Goal: Task Accomplishment & Management: Use online tool/utility

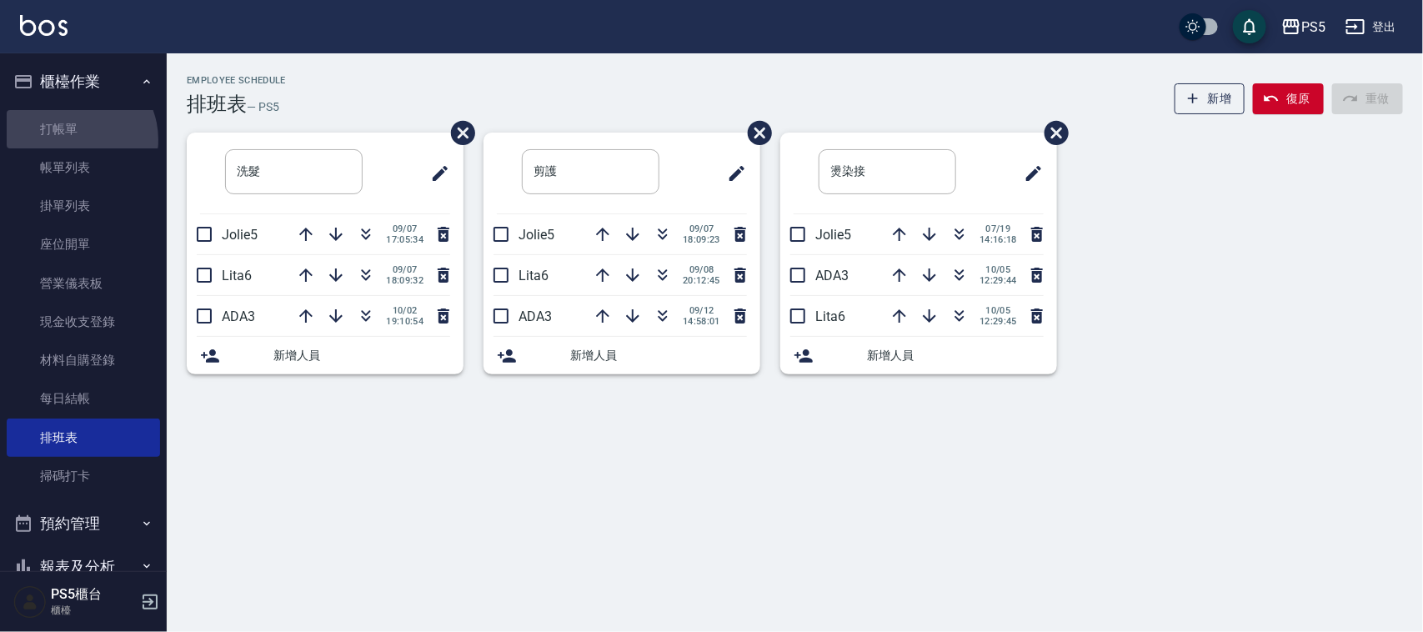
click at [73, 139] on link "打帳單" at bounding box center [83, 129] width 153 height 38
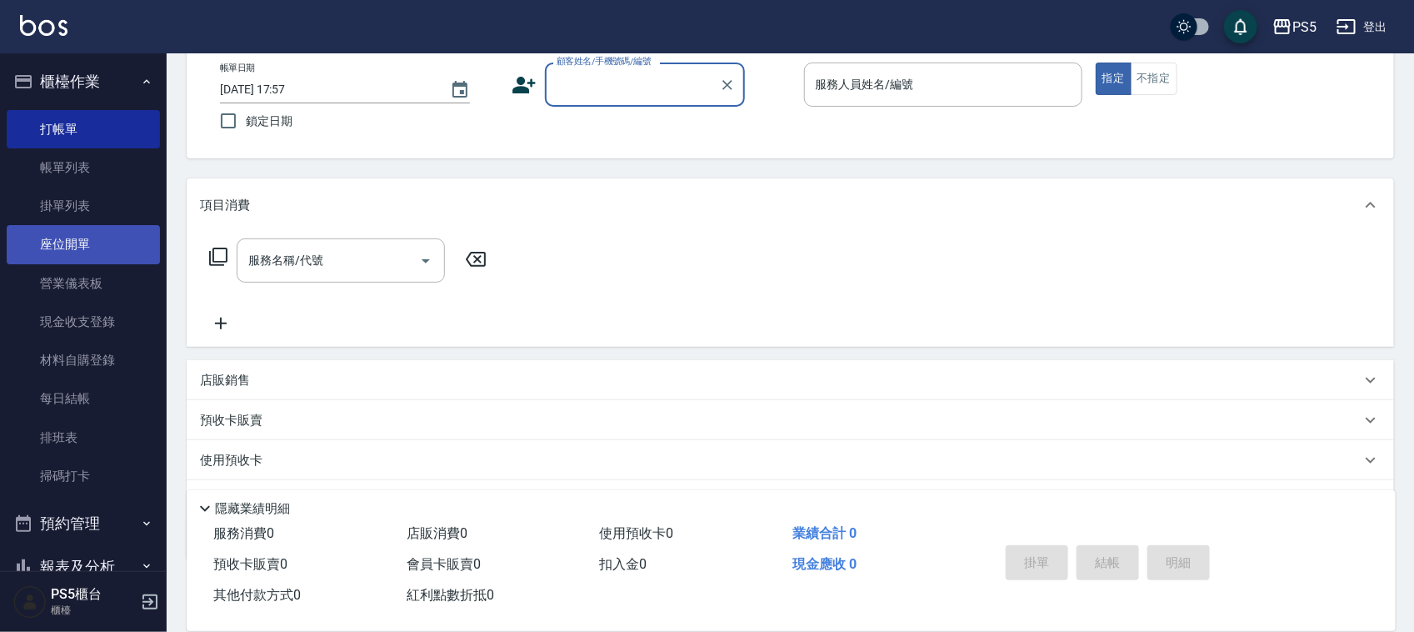
scroll to position [178, 0]
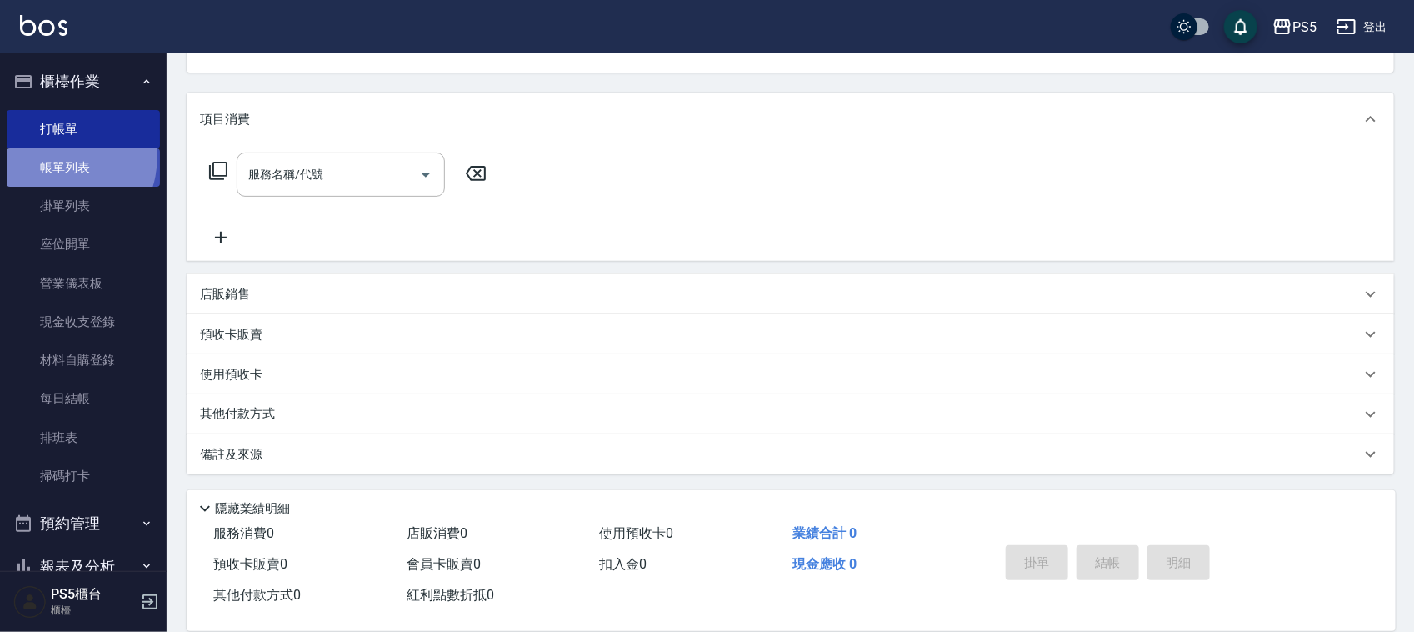
click at [53, 156] on link "帳單列表" at bounding box center [83, 167] width 153 height 38
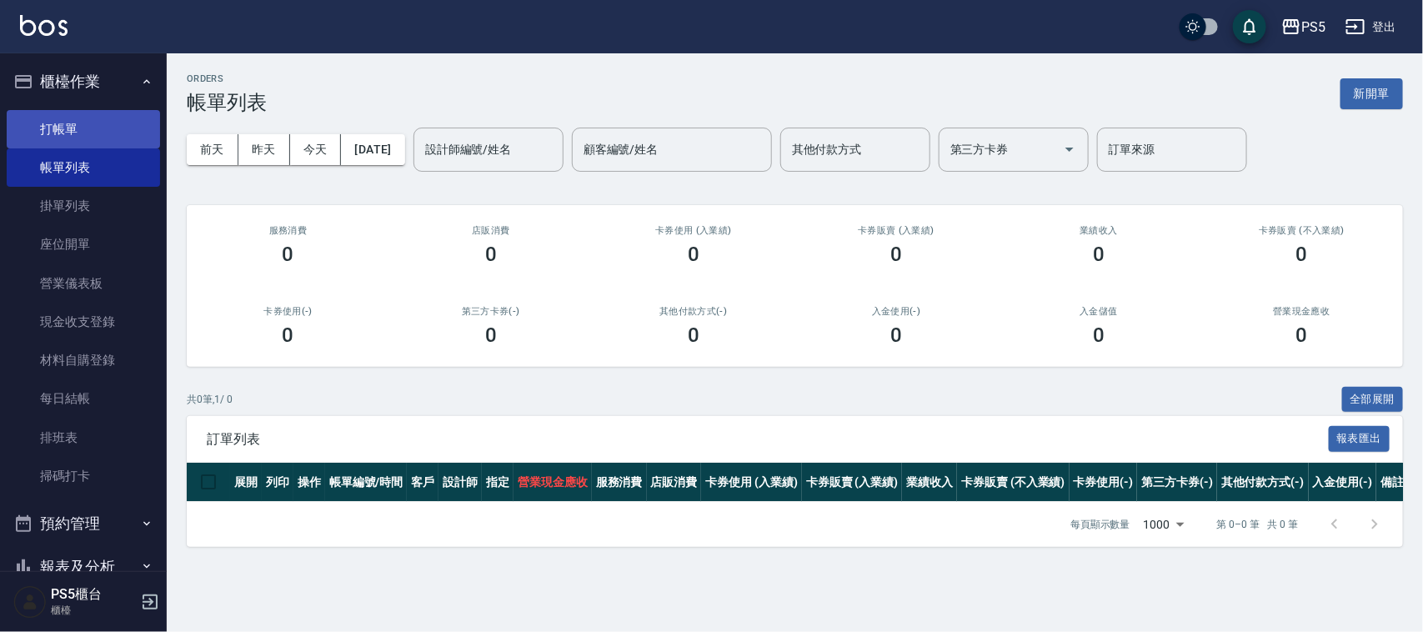
click at [69, 138] on link "打帳單" at bounding box center [83, 129] width 153 height 38
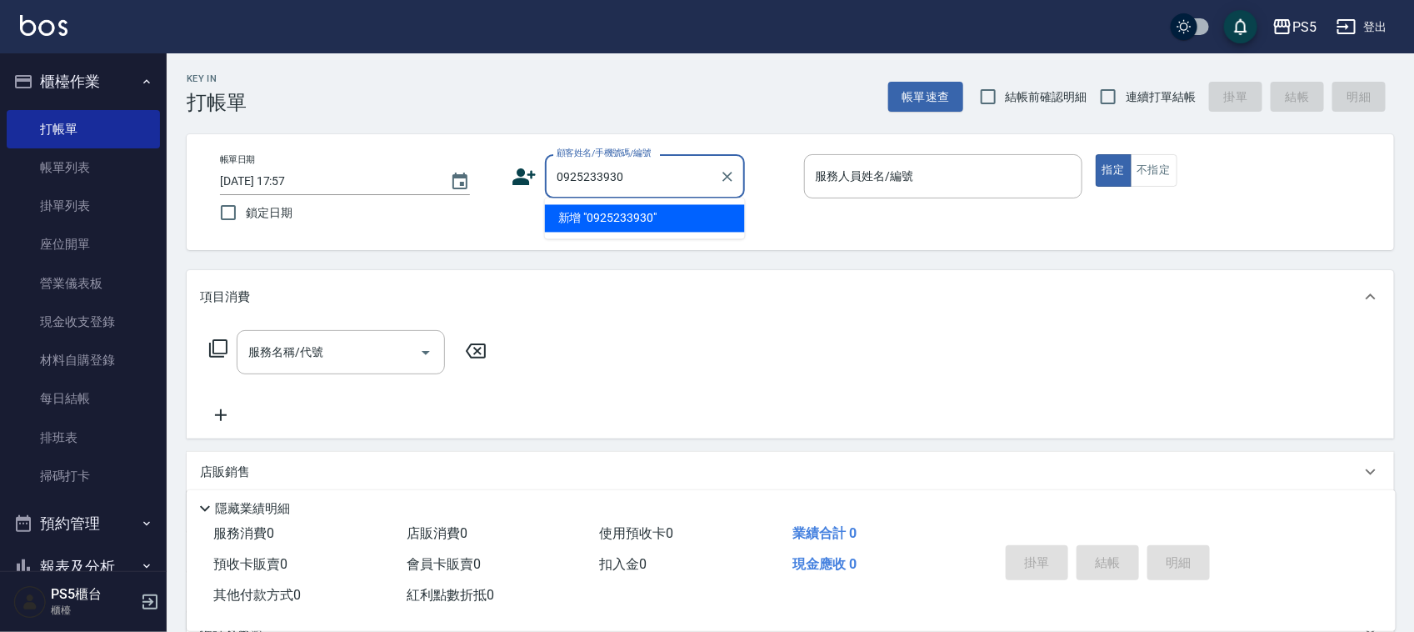
click at [630, 222] on li "新增 "0925233930"" at bounding box center [645, 219] width 200 height 28
type input "0925233930"
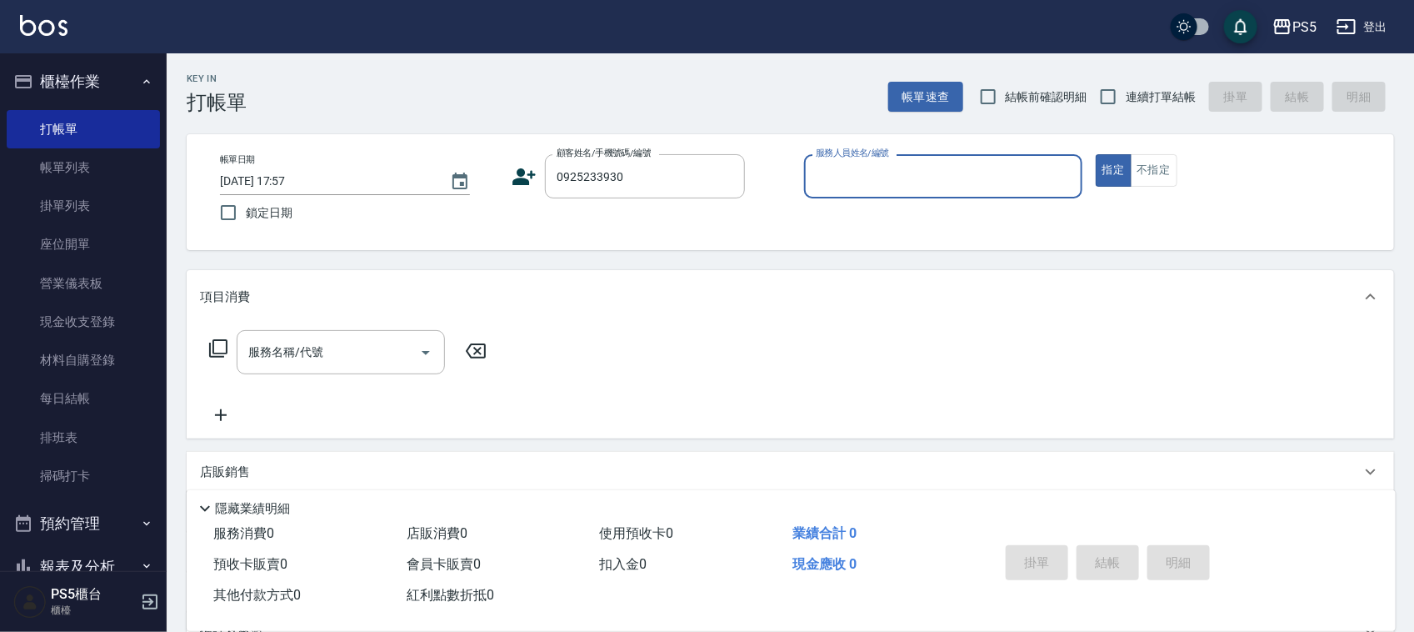
click at [523, 175] on icon at bounding box center [524, 176] width 23 height 17
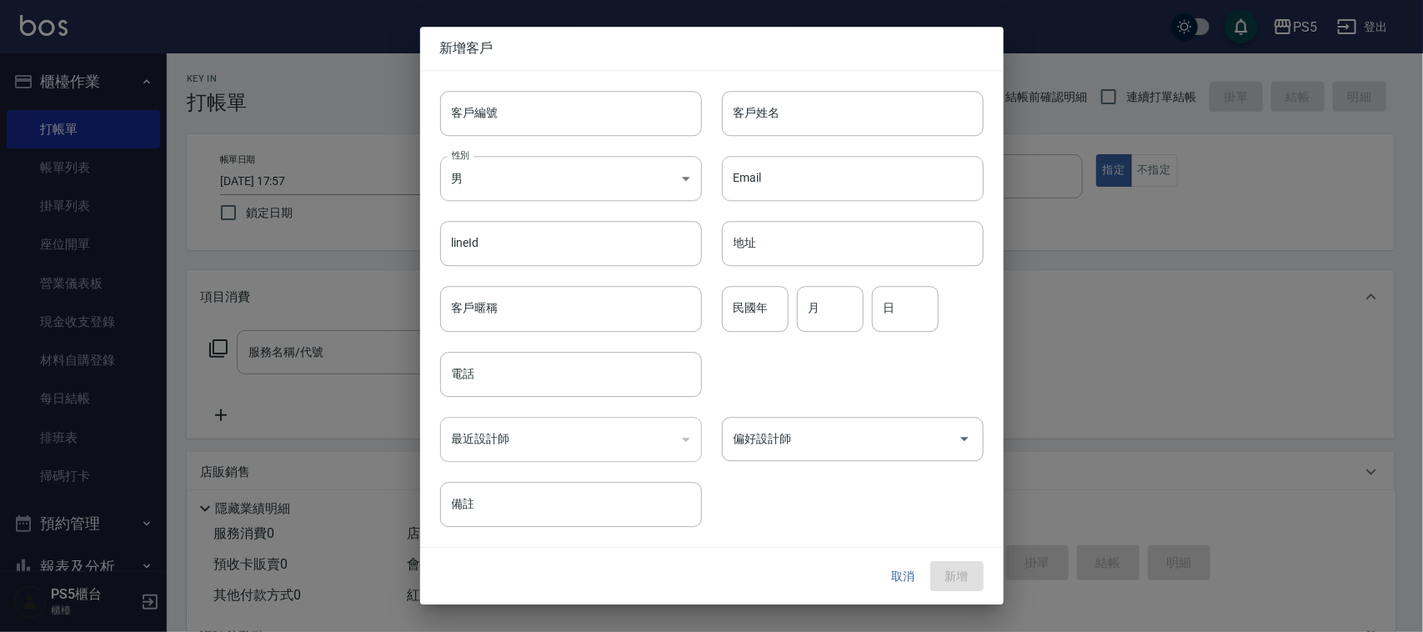
type input "0925233930"
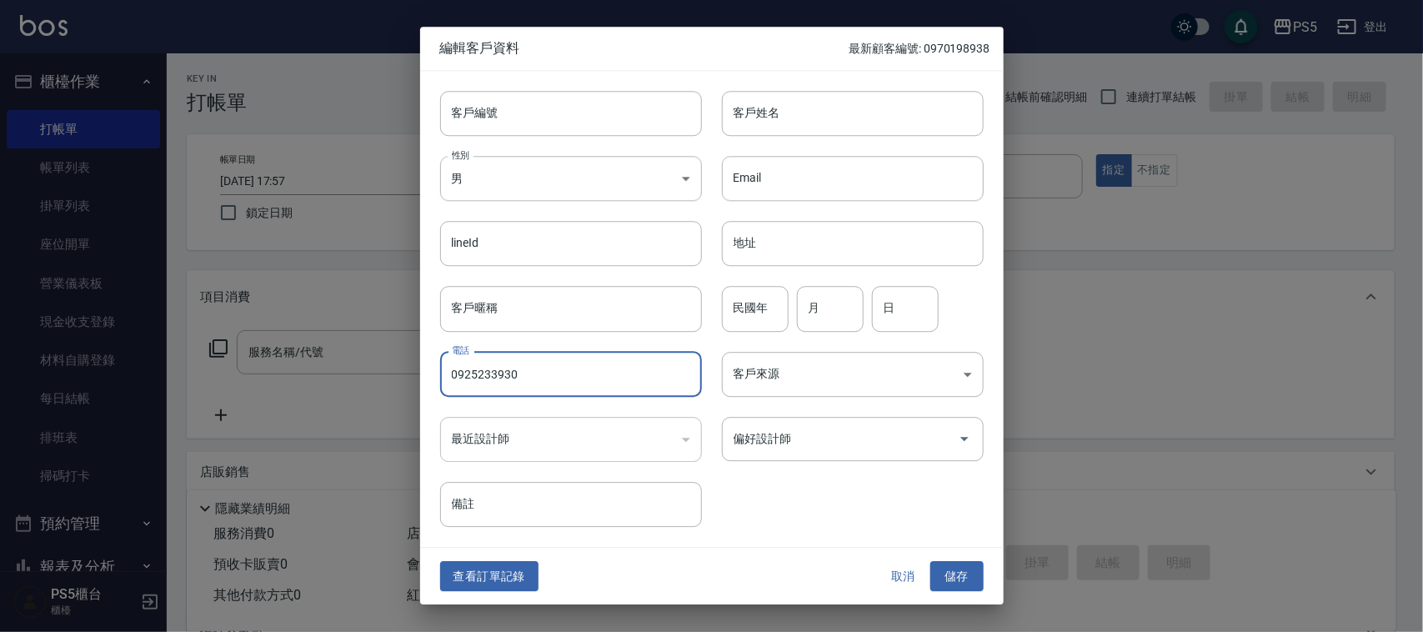
click at [542, 373] on input "0925233930" at bounding box center [571, 374] width 262 height 45
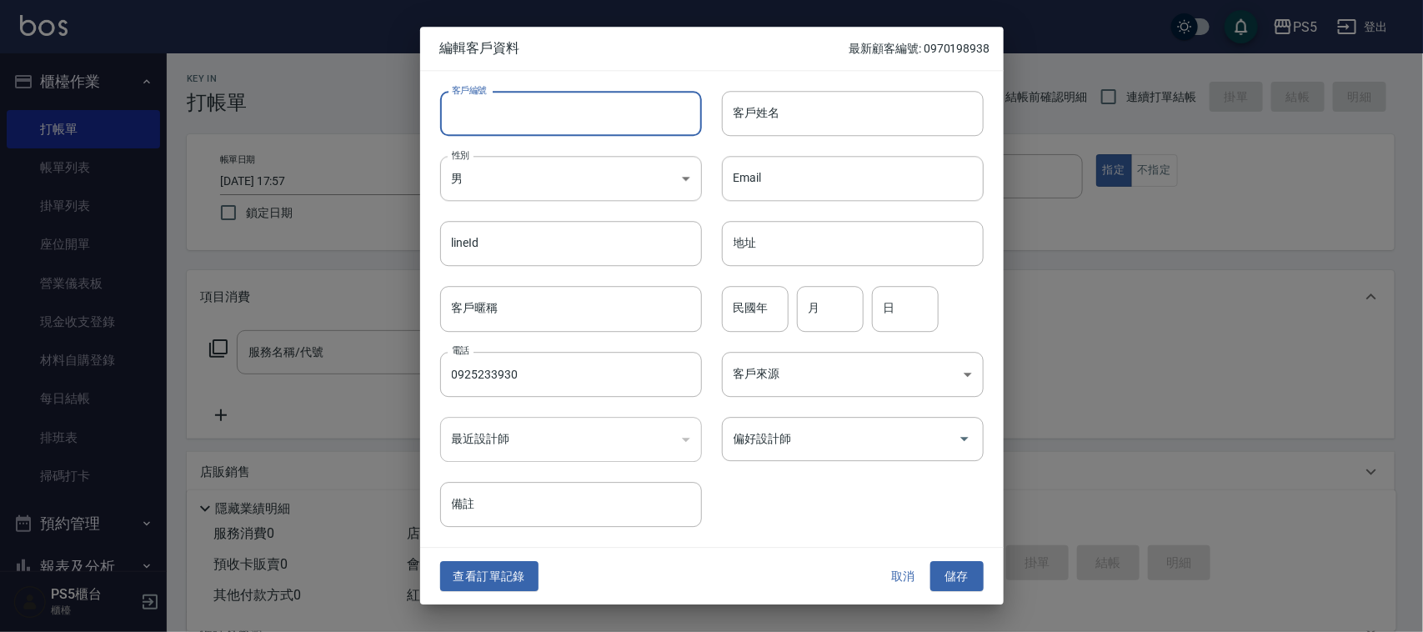
click at [573, 94] on input "客戶編號" at bounding box center [571, 113] width 262 height 45
paste input "0925233930"
type input "0925233930"
click at [877, 84] on div "客戶姓名 客戶姓名" at bounding box center [843, 103] width 282 height 65
click at [872, 97] on input "客戶姓名" at bounding box center [853, 113] width 262 height 45
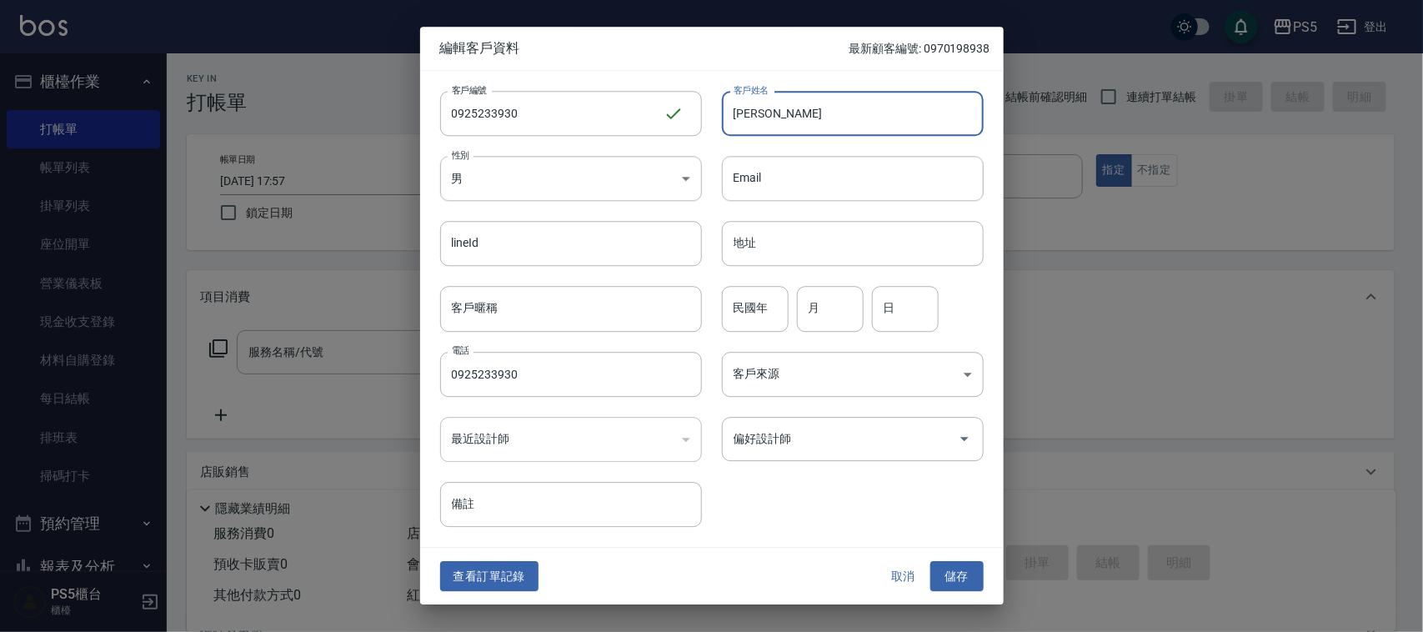
type input "[PERSON_NAME]"
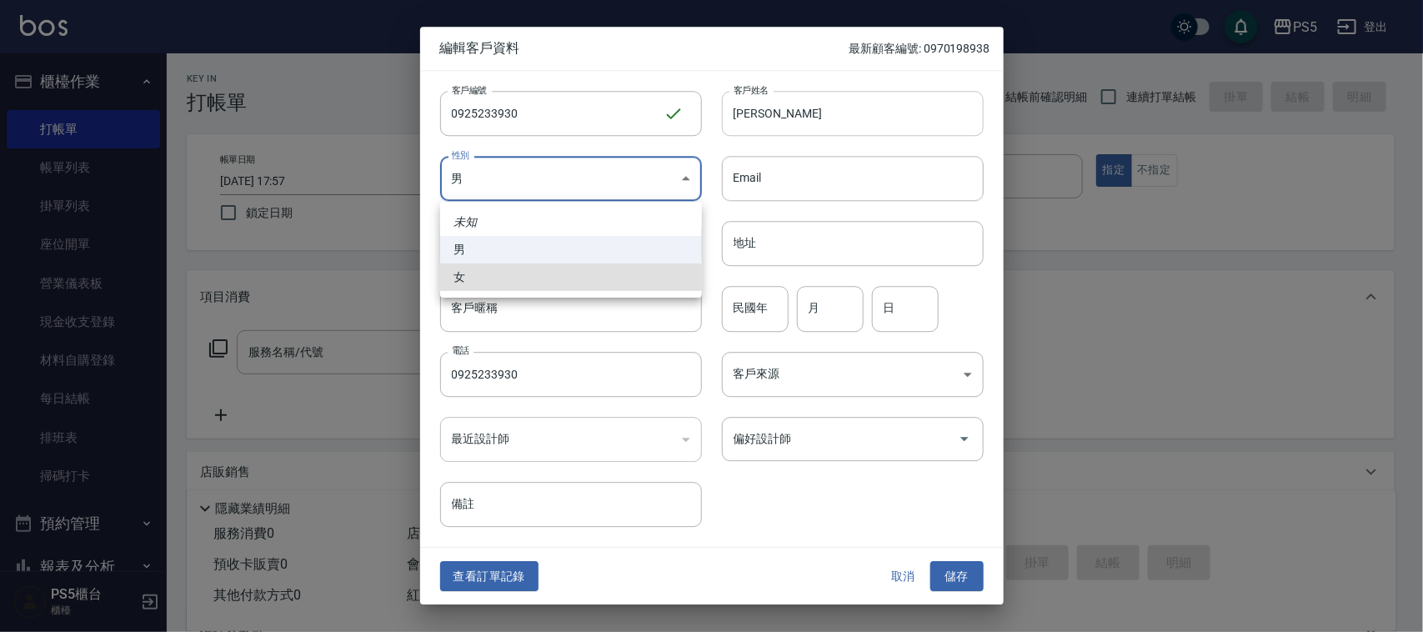
type input "[DEMOGRAPHIC_DATA]"
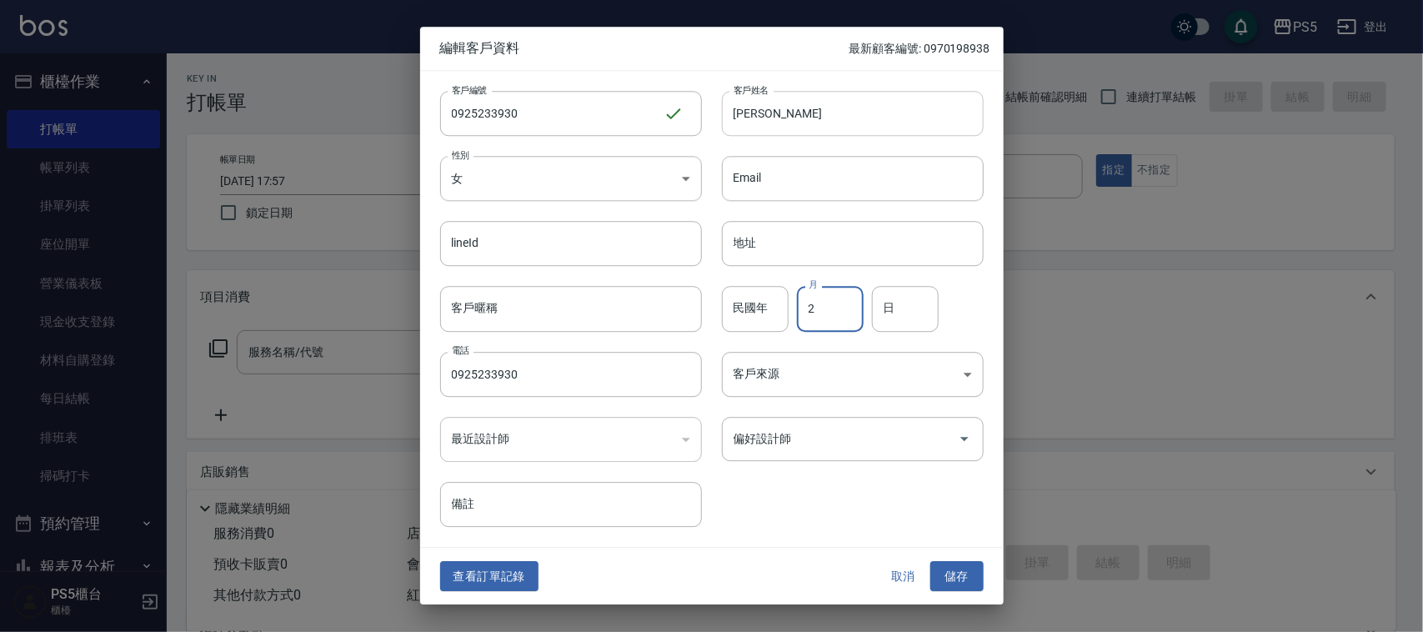
type input "2"
type input "23"
click at [930, 561] on button "儲存" at bounding box center [956, 576] width 53 height 31
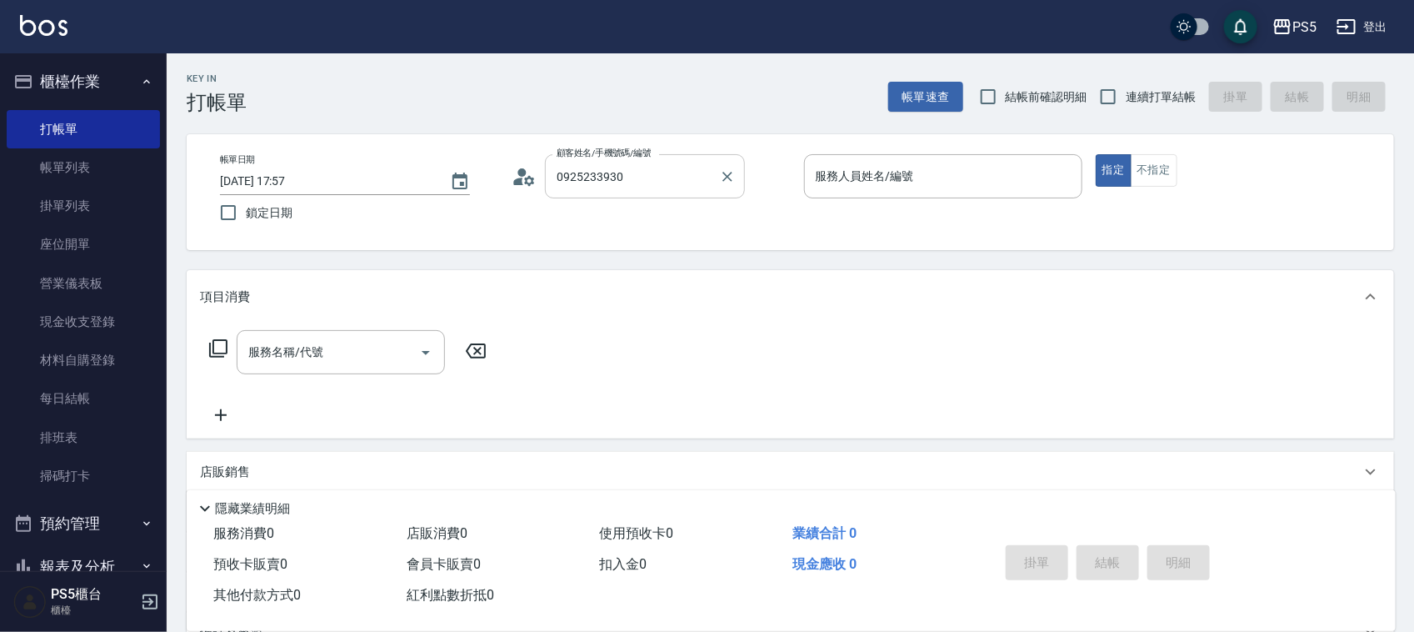
click at [651, 173] on input "0925233930" at bounding box center [633, 176] width 160 height 29
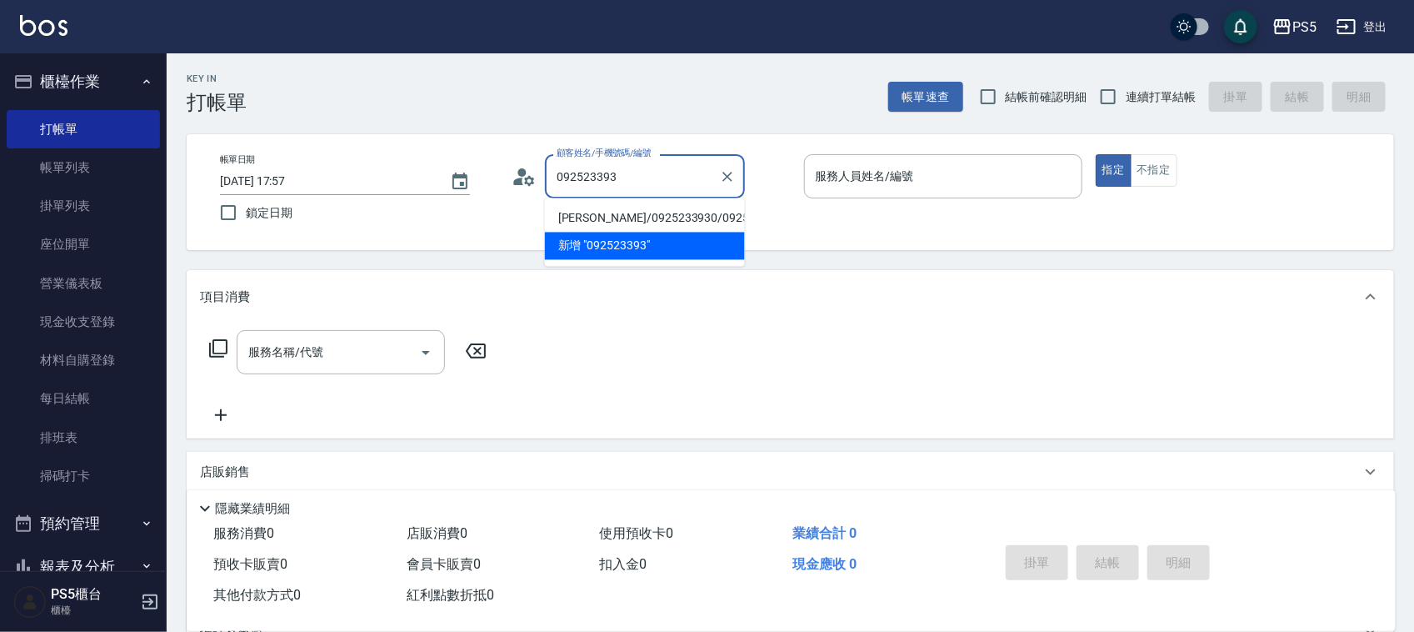
type input "[PERSON_NAME]/0925233930/0925233930"
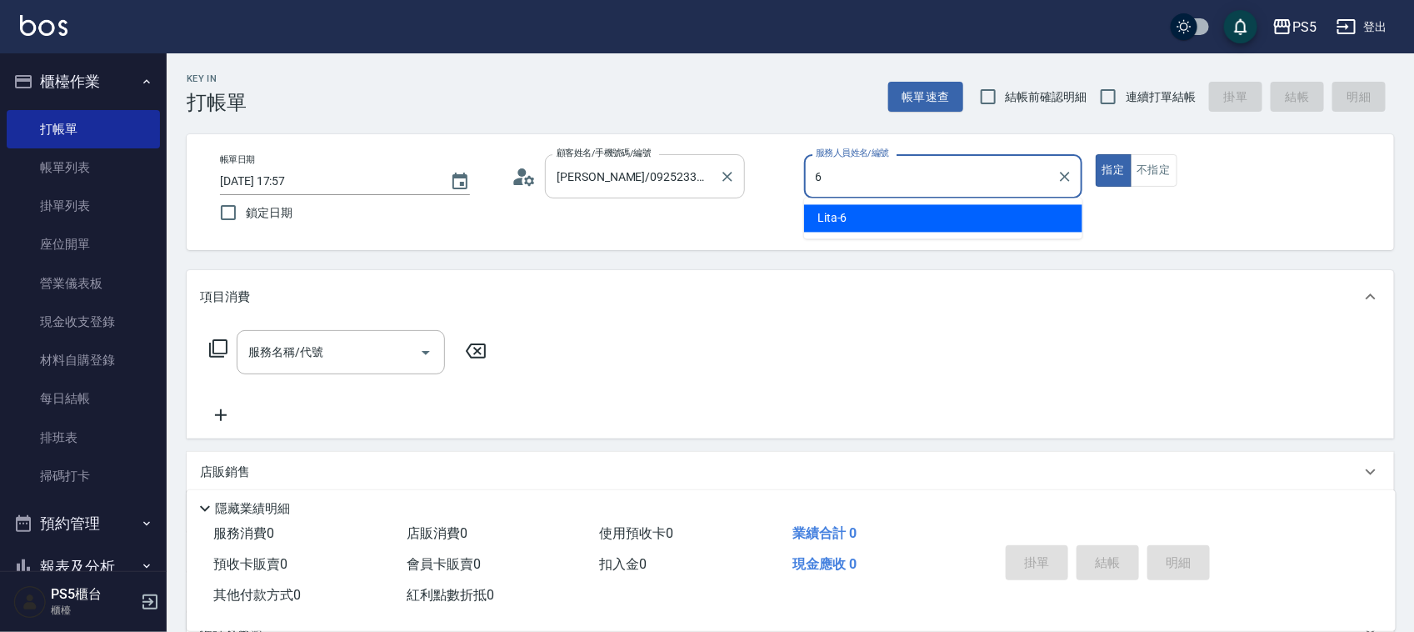
type input "Lita-6"
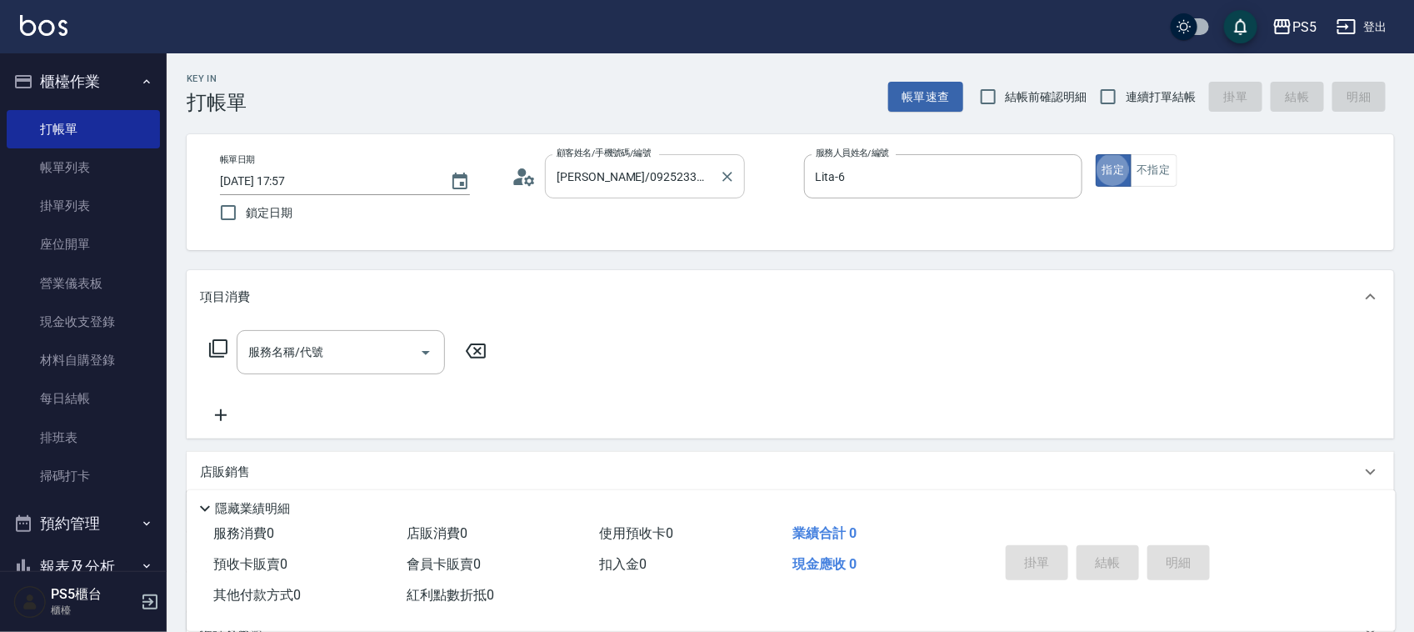
type button "true"
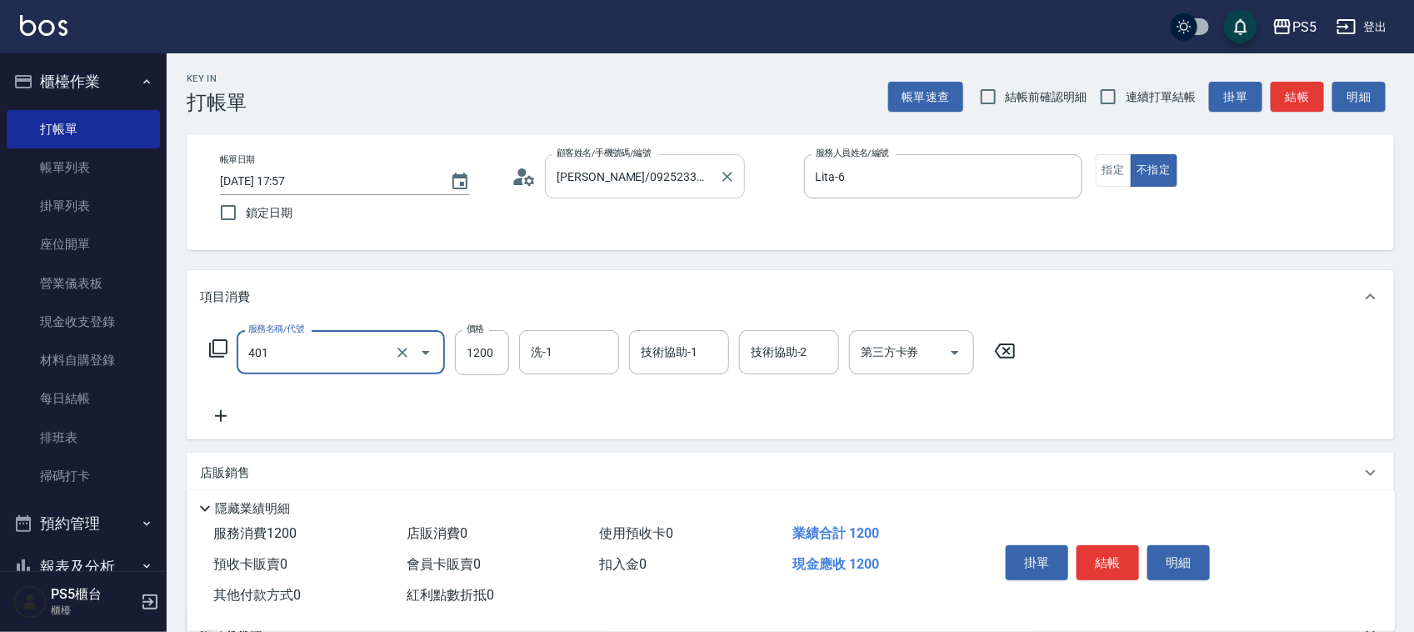
type input "基本染髮(401)"
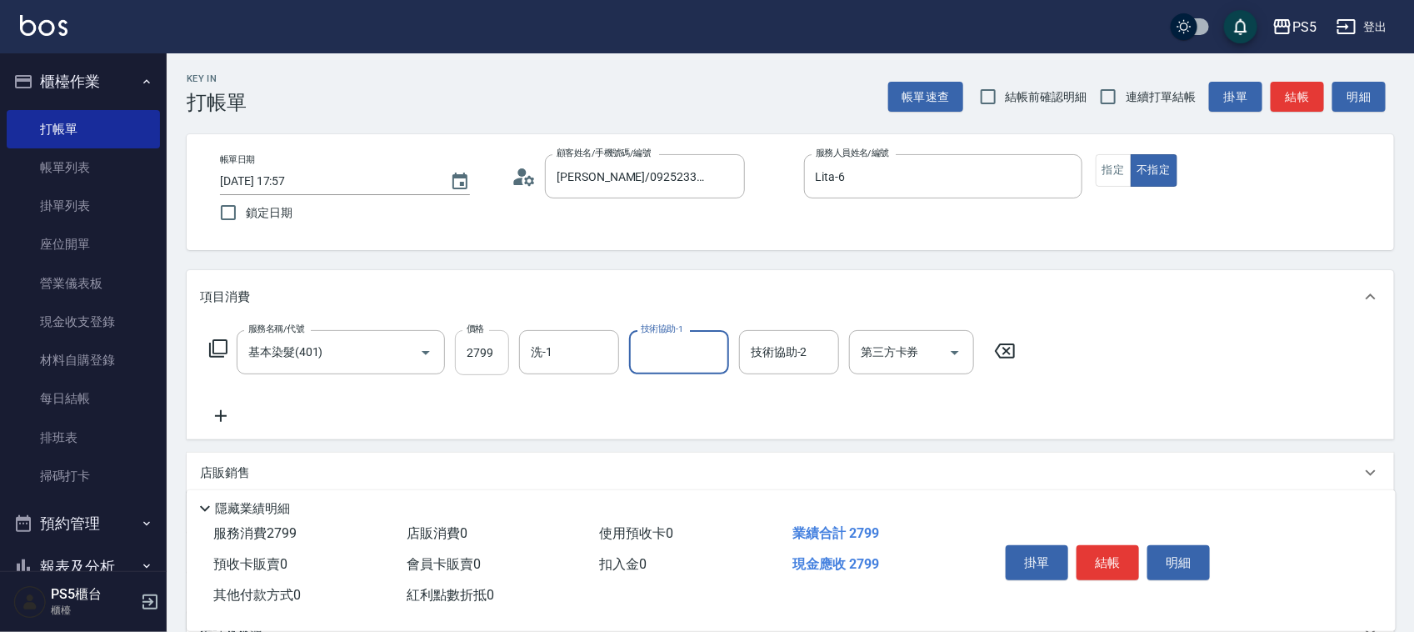
click at [492, 360] on input "2799" at bounding box center [482, 352] width 54 height 45
type input "1799"
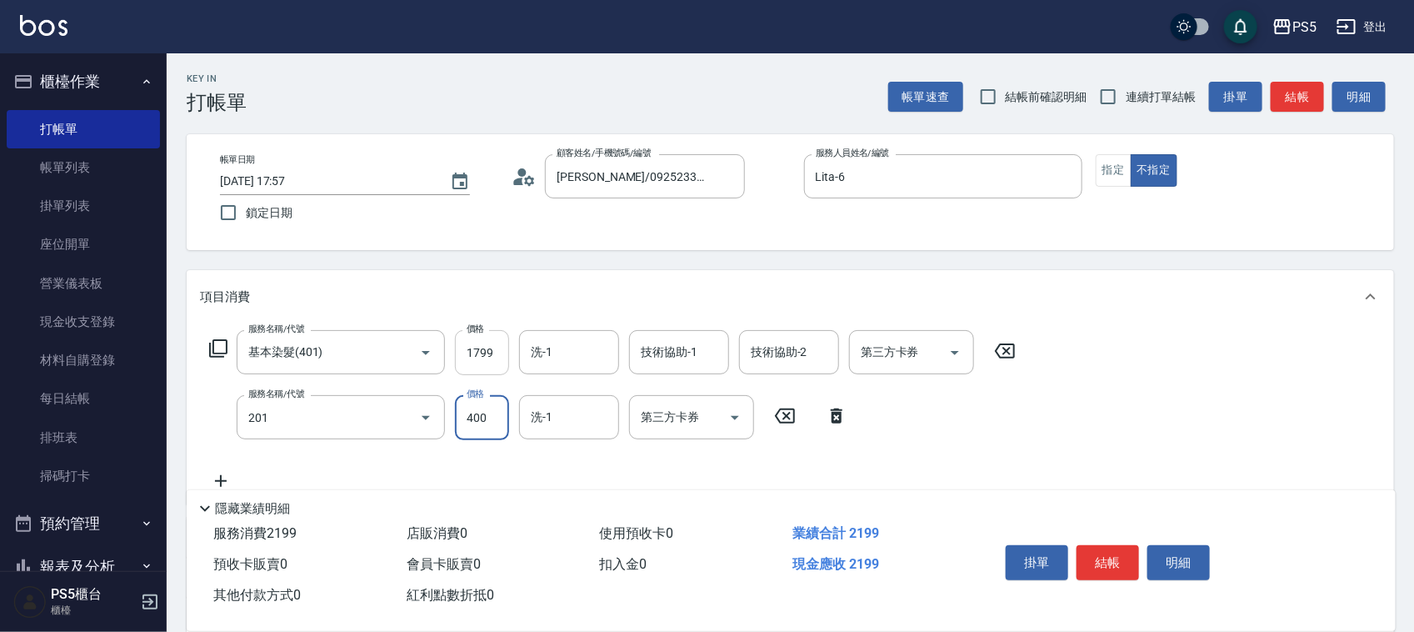
type input "洗剪400(201)"
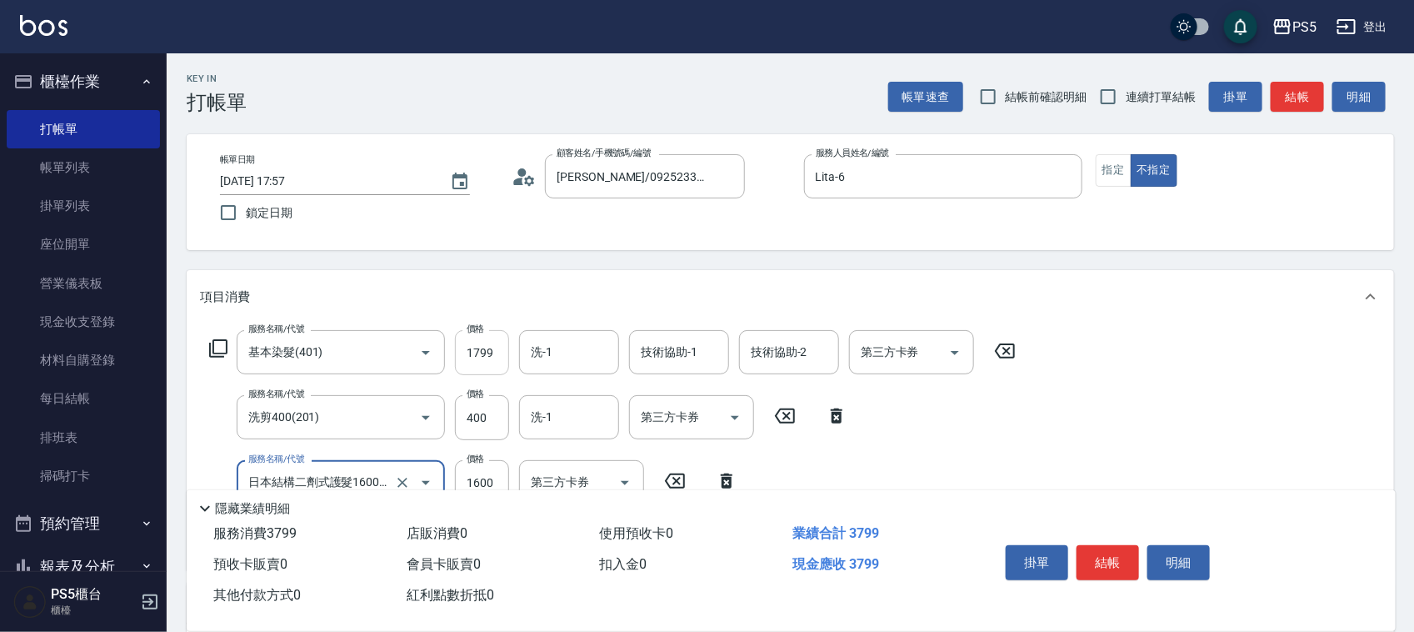
type input "日本結構二劑式護髮1600(904)"
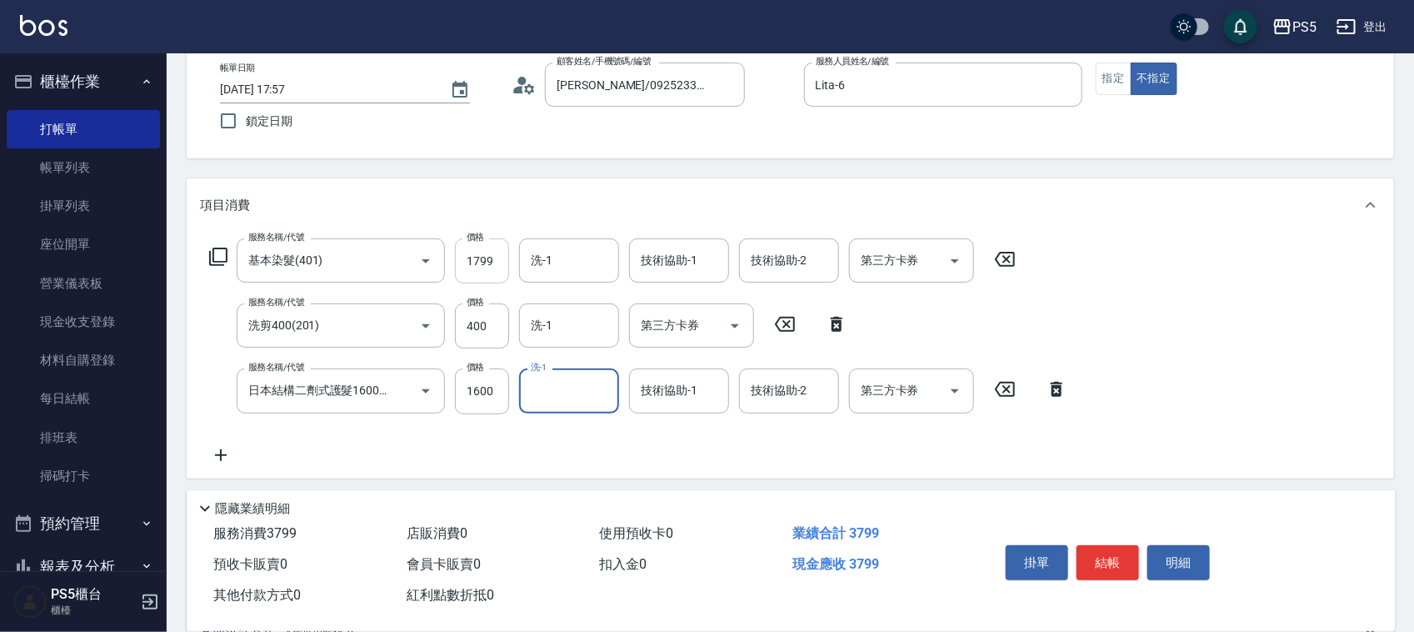
scroll to position [208, 0]
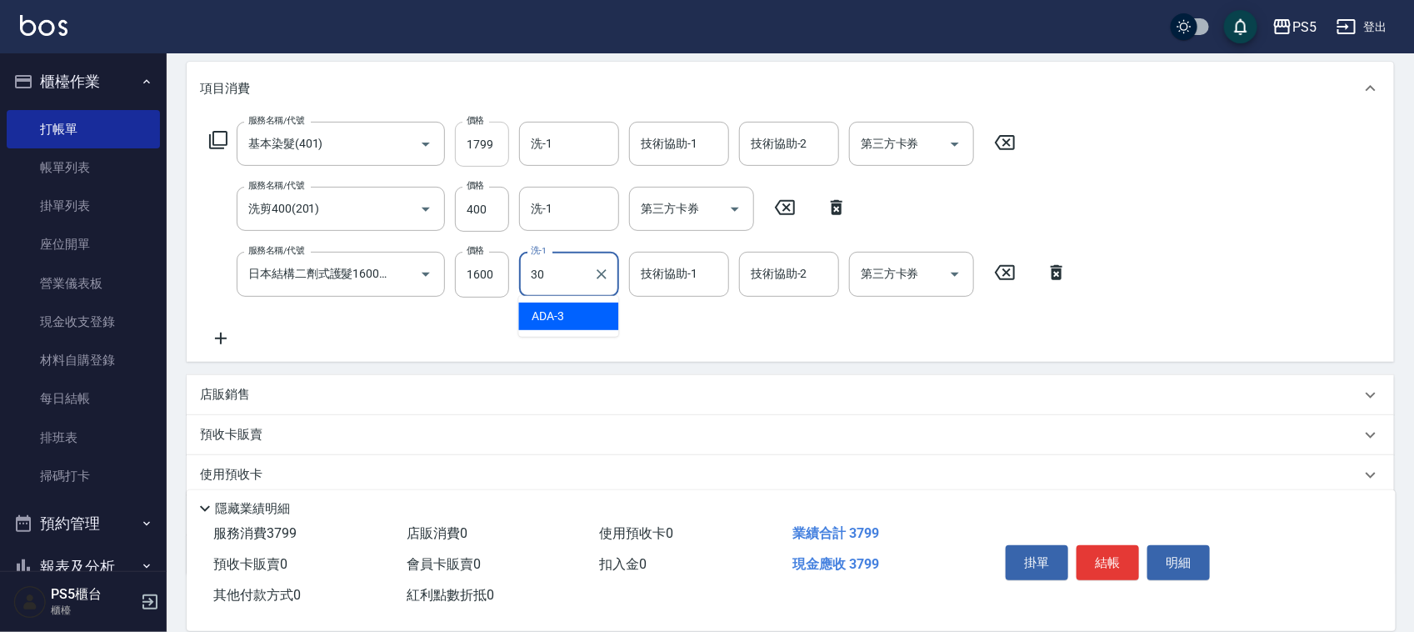
type input "咚咚-30"
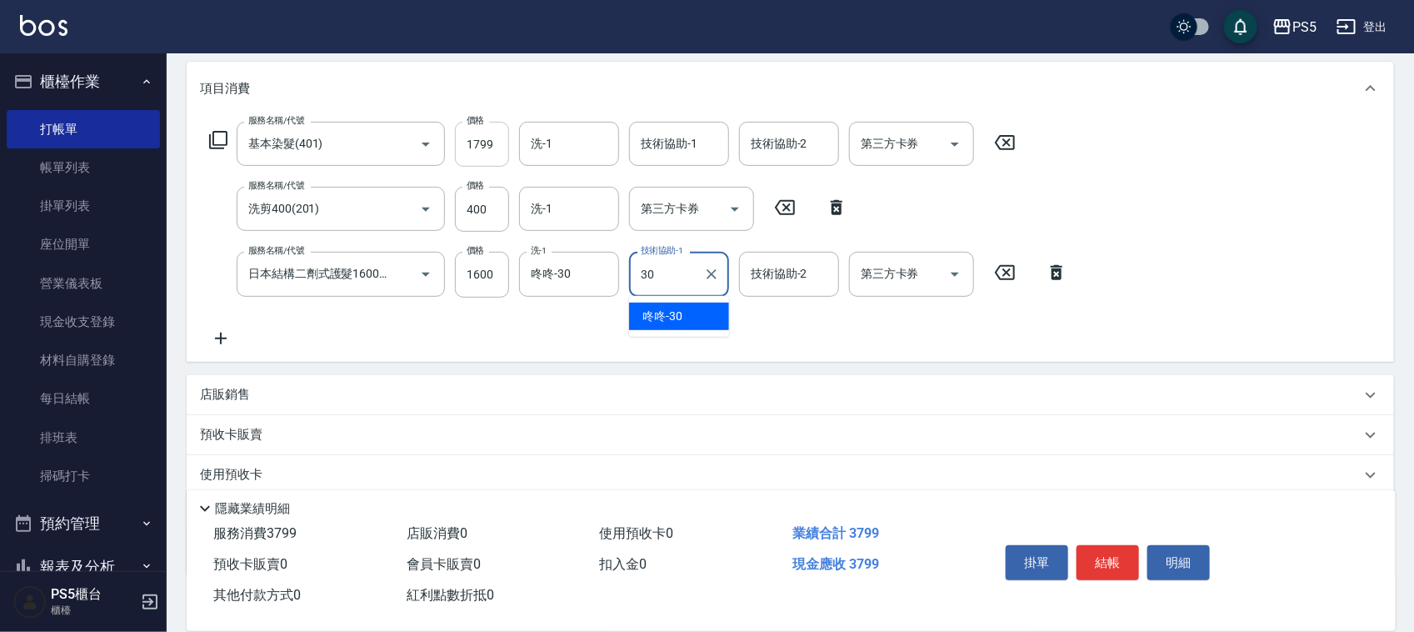
type input "咚咚-30"
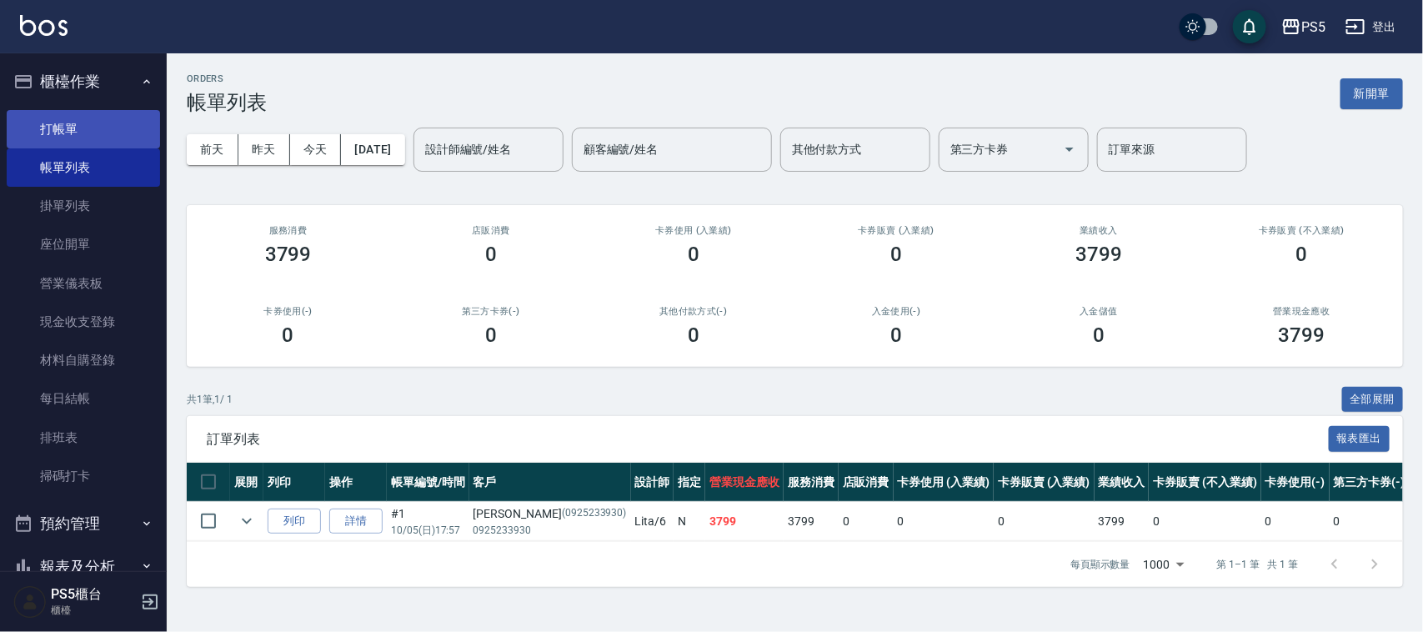
click at [48, 115] on link "打帳單" at bounding box center [83, 129] width 153 height 38
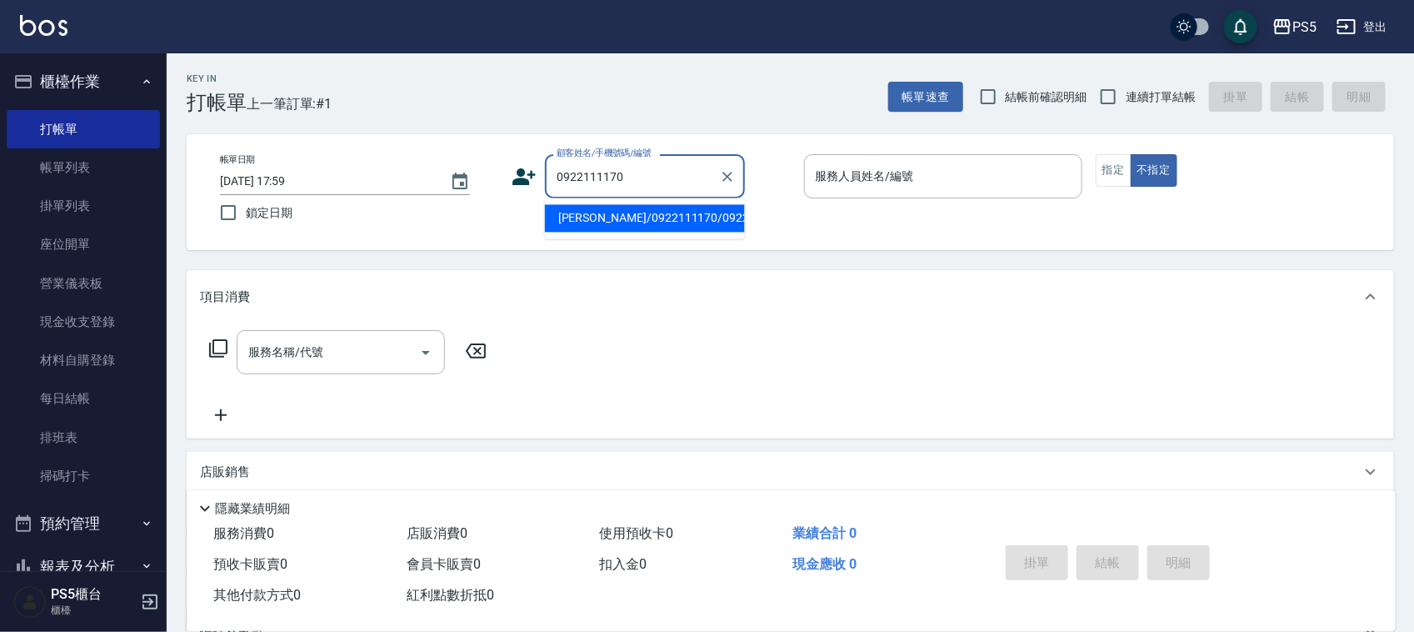
type input "[PERSON_NAME]/0922111170/0922111170"
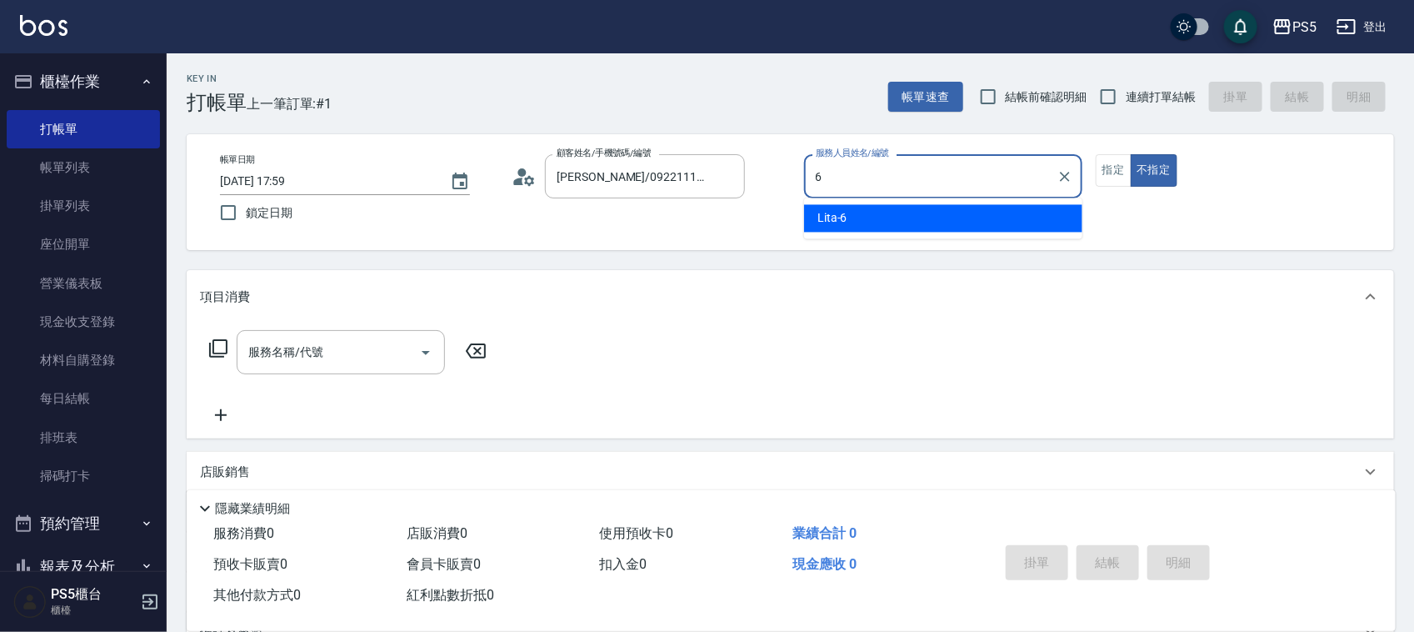
type input "Lita-6"
type button "false"
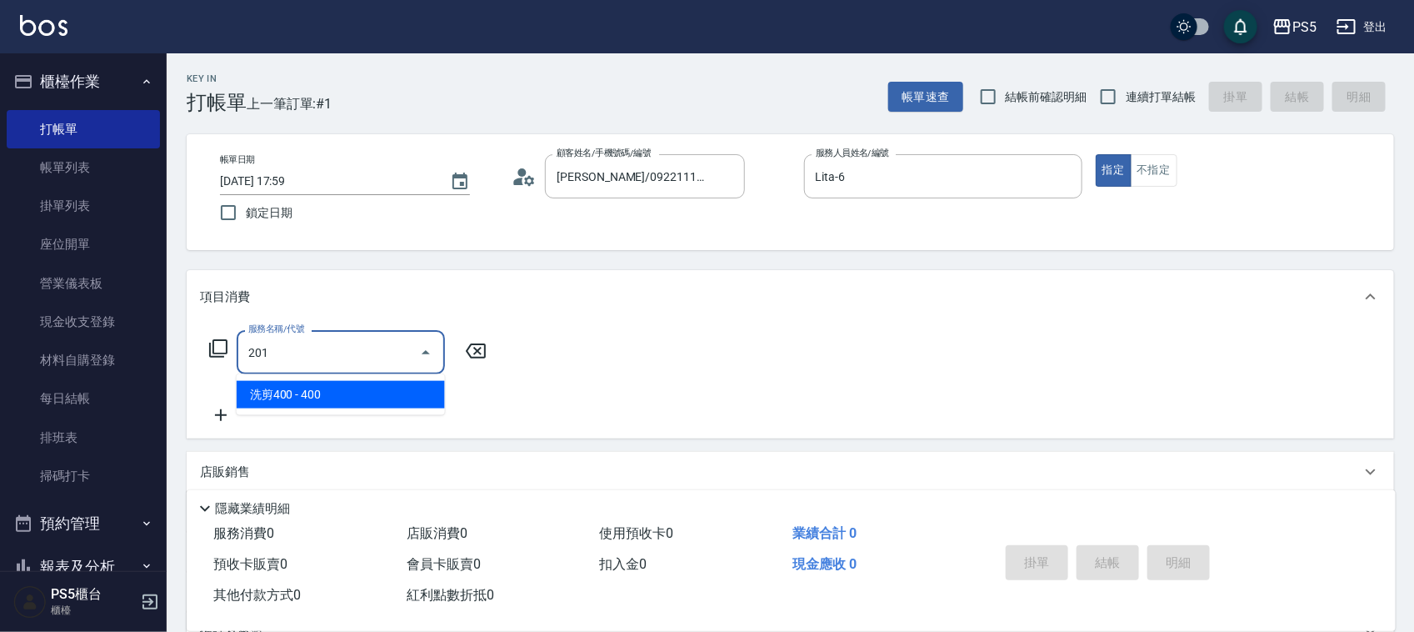
type input "洗剪400(201)"
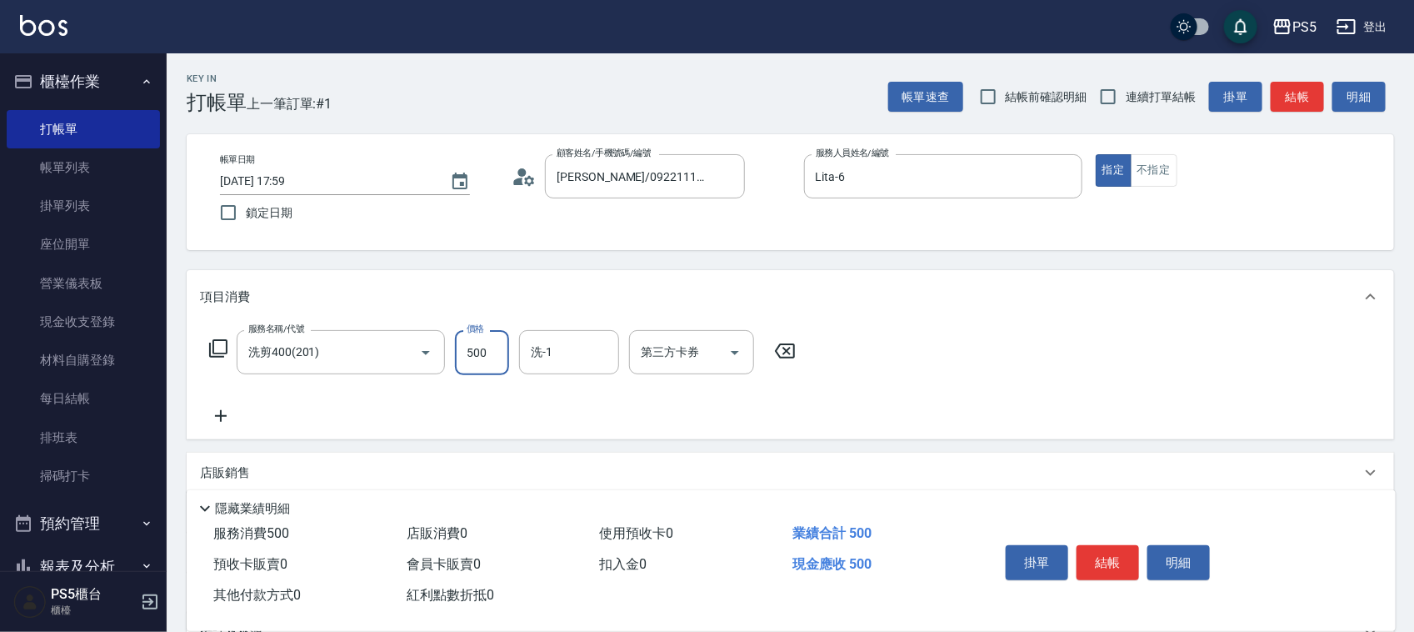
type input "500"
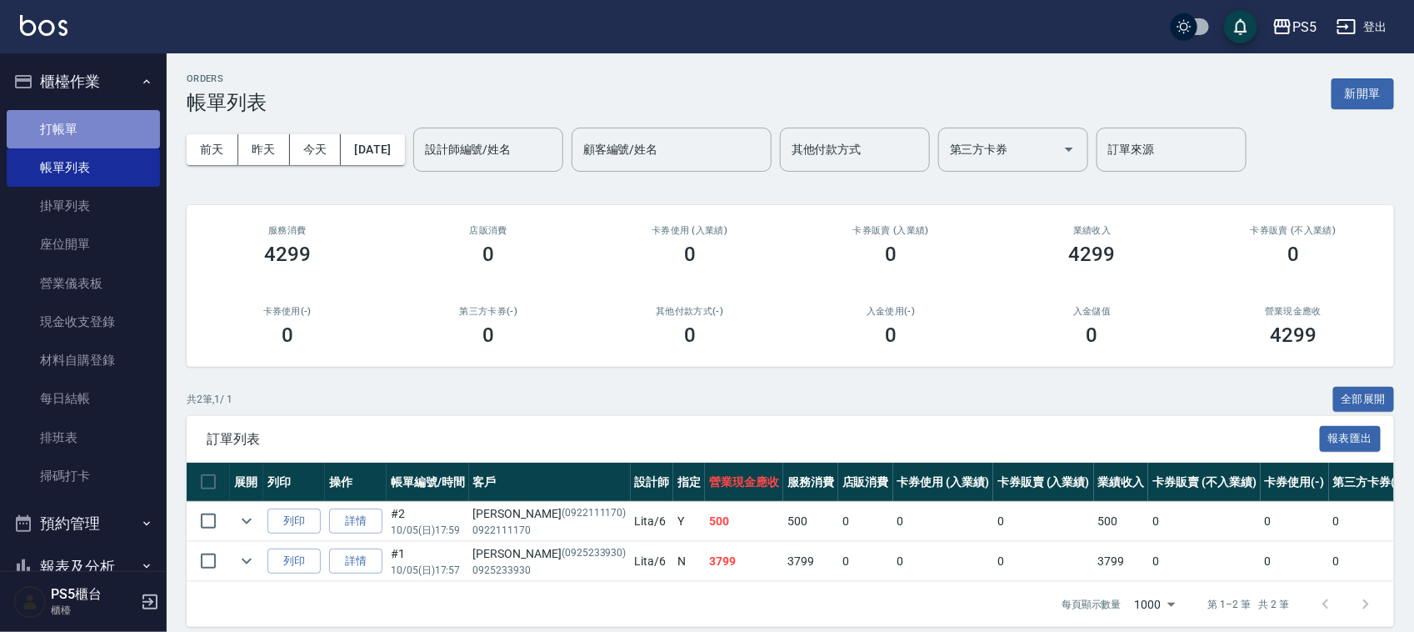
click at [89, 126] on link "打帳單" at bounding box center [83, 129] width 153 height 38
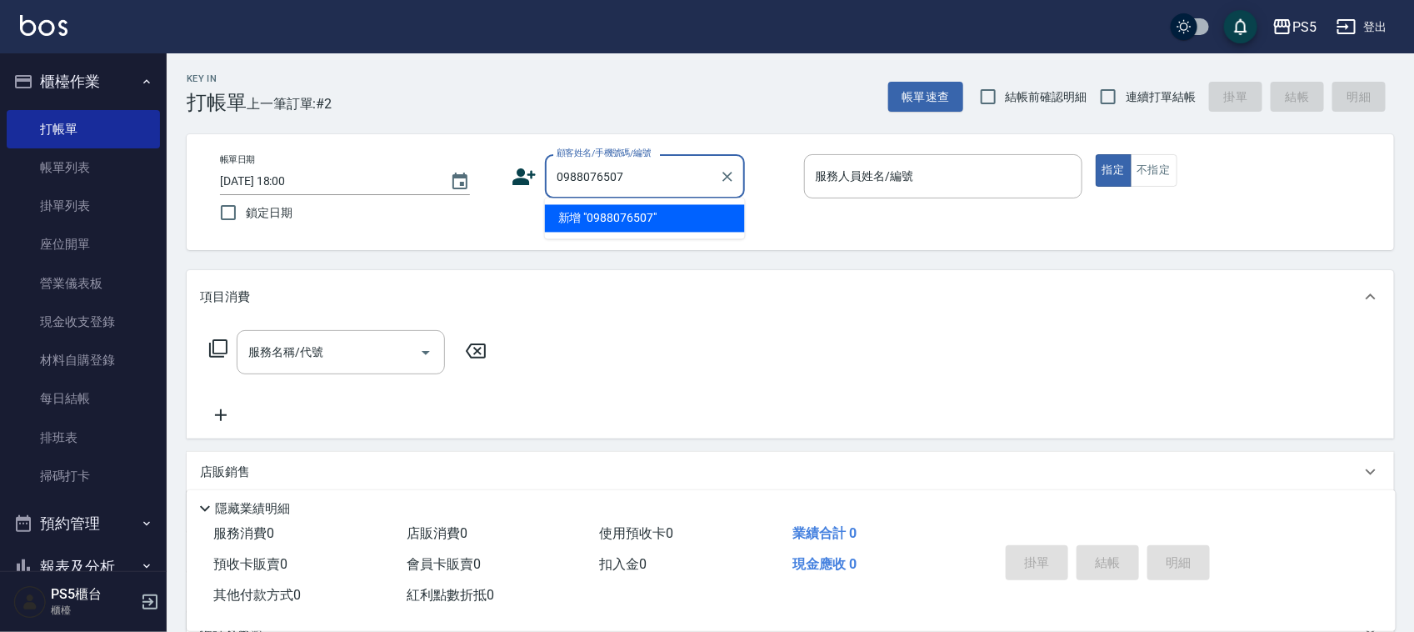
click at [646, 223] on li "新增 "0988076507"" at bounding box center [645, 219] width 200 height 28
type input "0988076507"
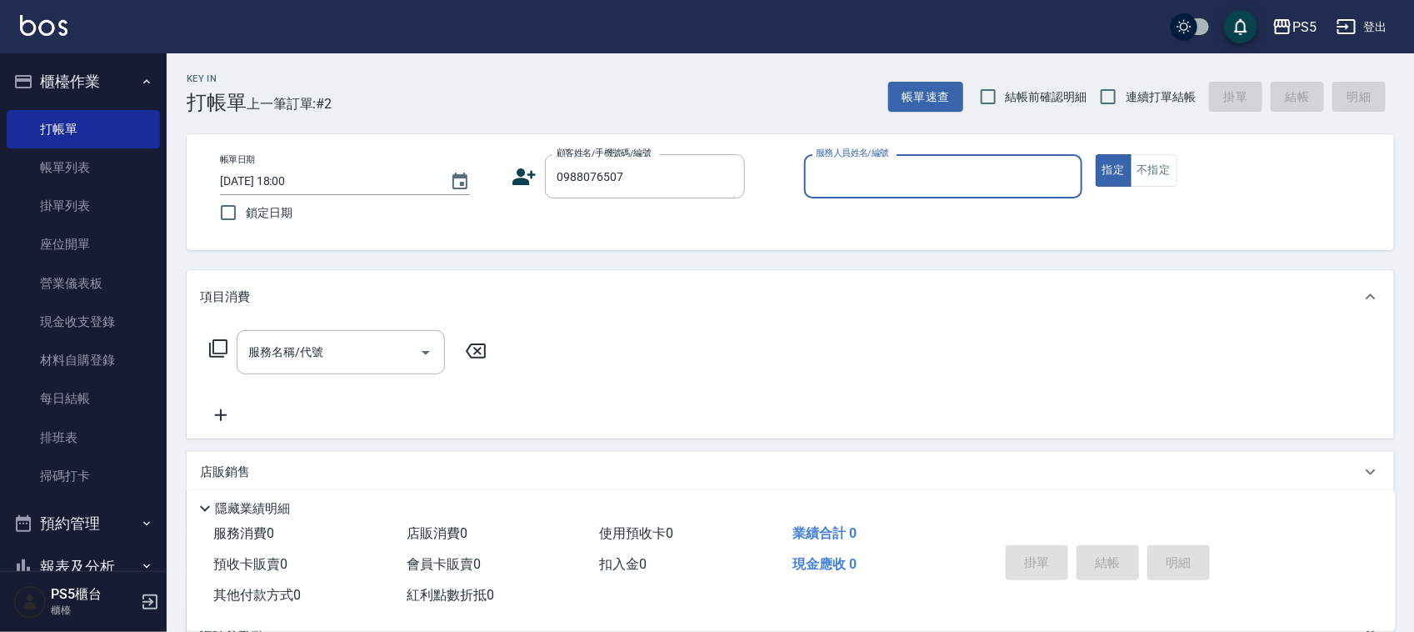
click at [522, 184] on icon at bounding box center [524, 176] width 23 height 17
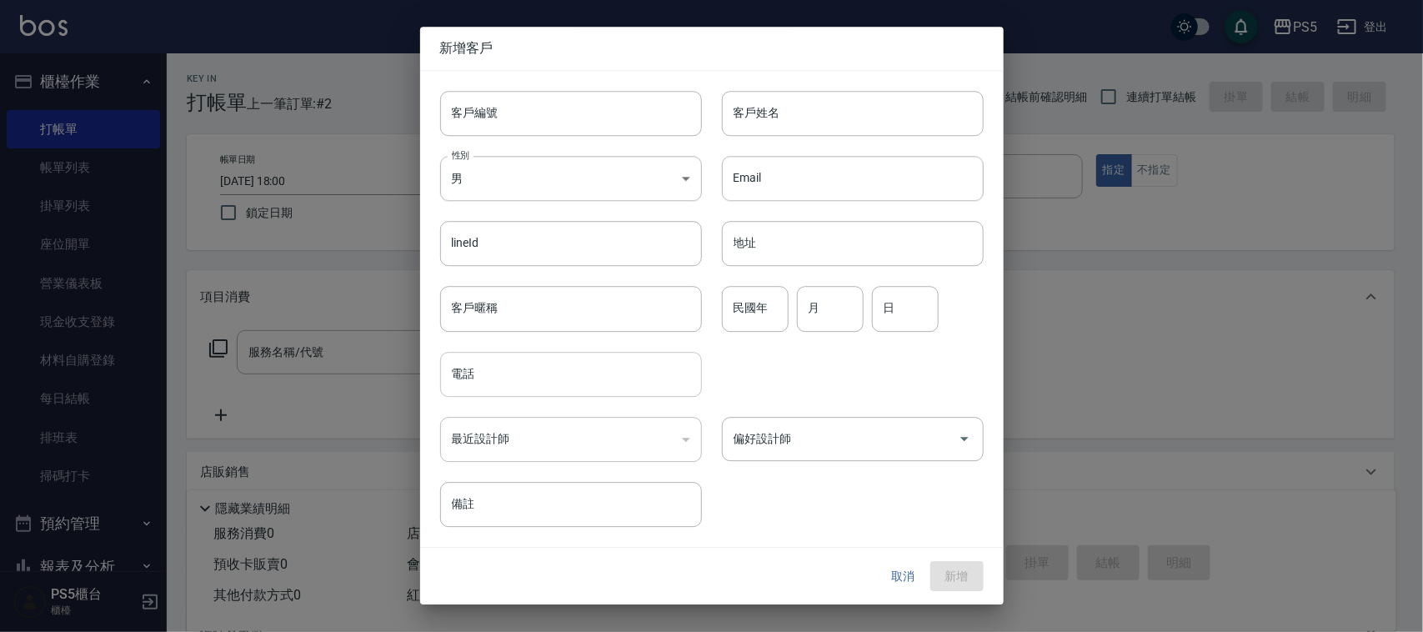
type input "0988076507"
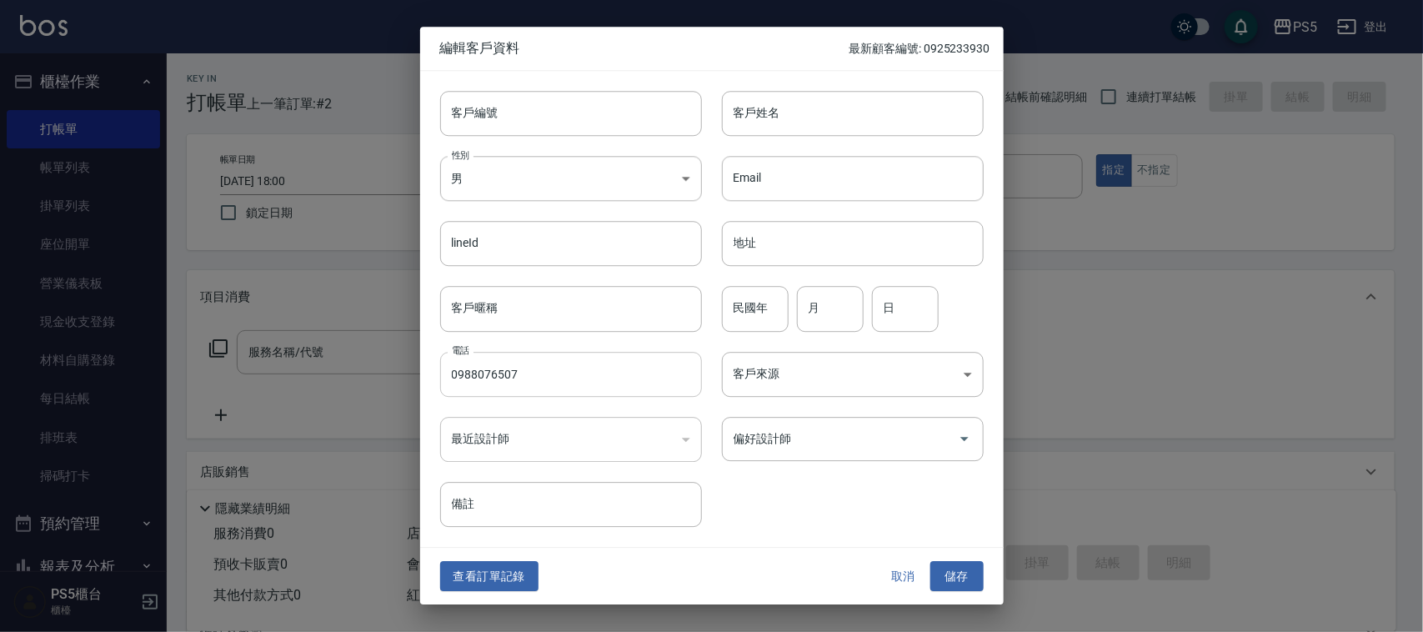
click at [523, 383] on input "0988076507" at bounding box center [571, 374] width 262 height 45
click at [573, 113] on input "客戶編號" at bounding box center [571, 113] width 262 height 45
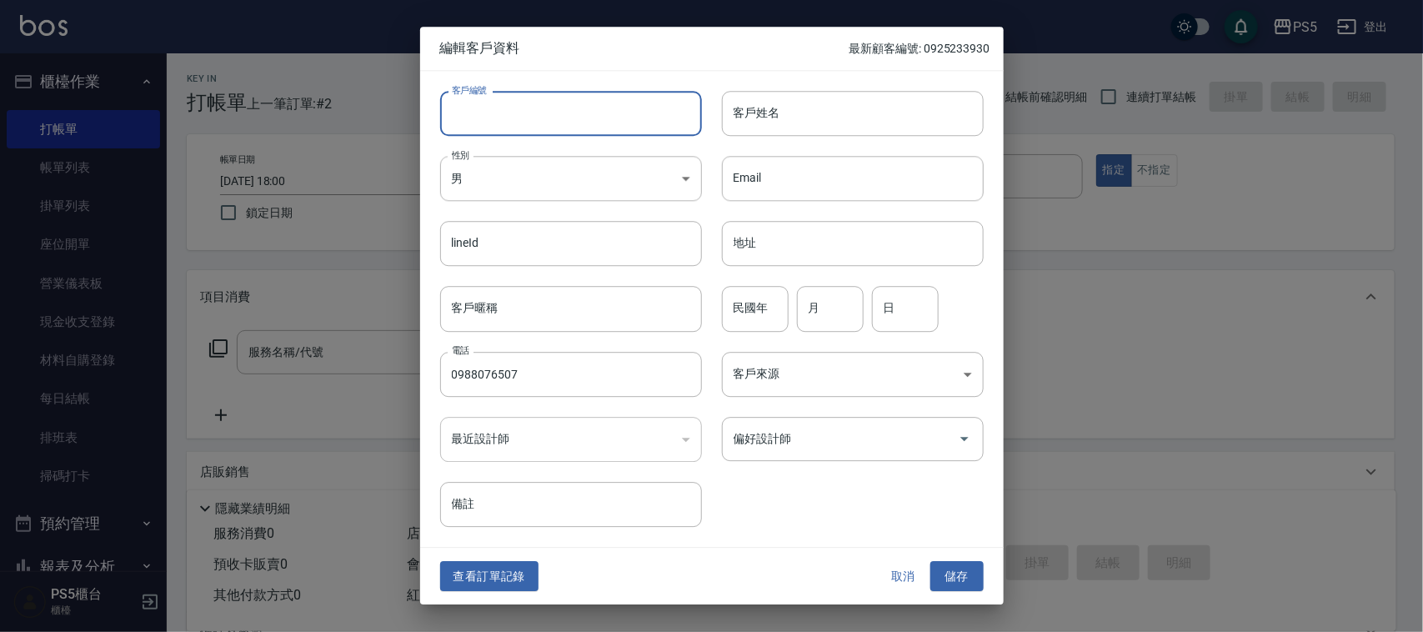
paste input "0988076507"
type input "0988076507"
click at [753, 98] on div "客戶姓名 客戶姓名" at bounding box center [853, 113] width 262 height 45
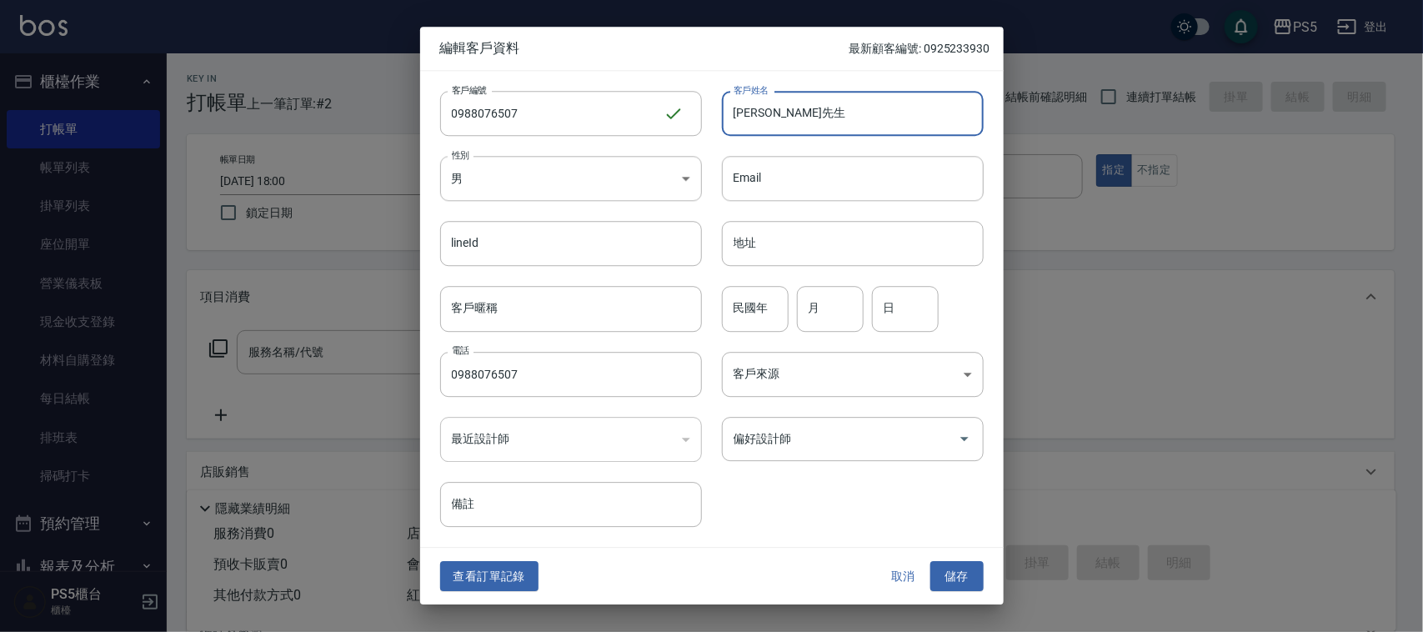
type input "[PERSON_NAME]先生"
click at [930, 561] on button "儲存" at bounding box center [956, 576] width 53 height 31
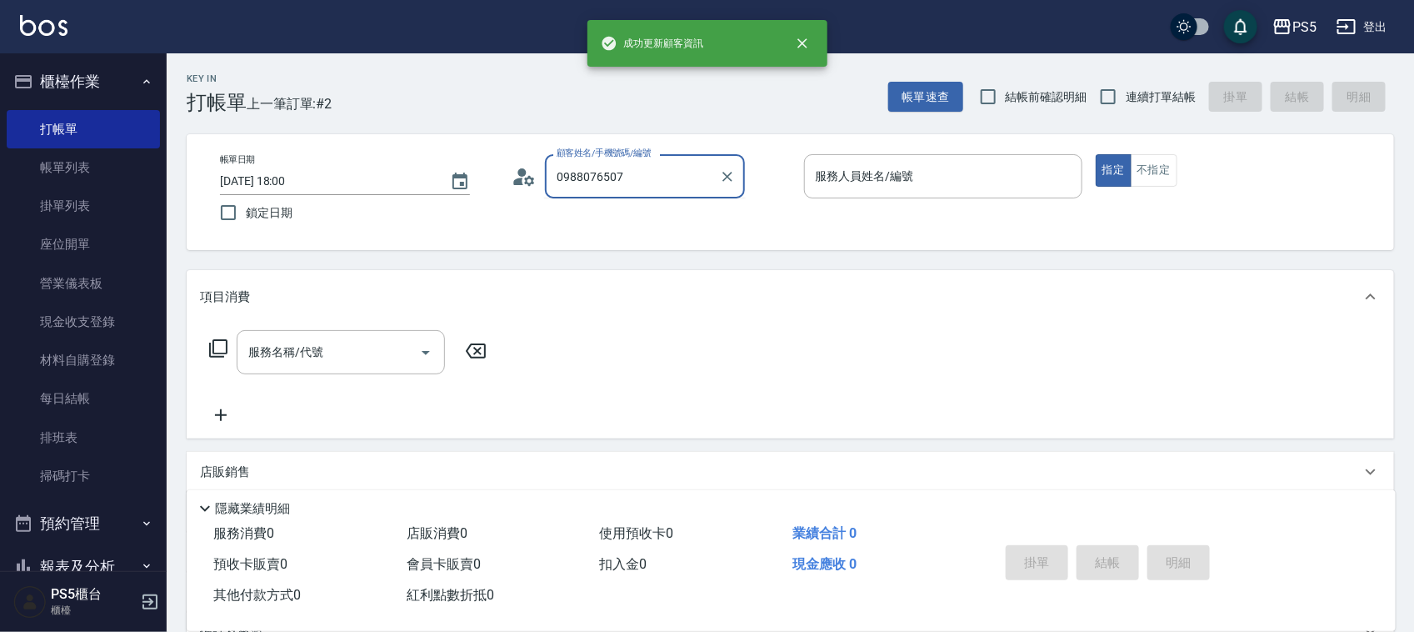
click at [656, 178] on input "0988076507" at bounding box center [633, 176] width 160 height 29
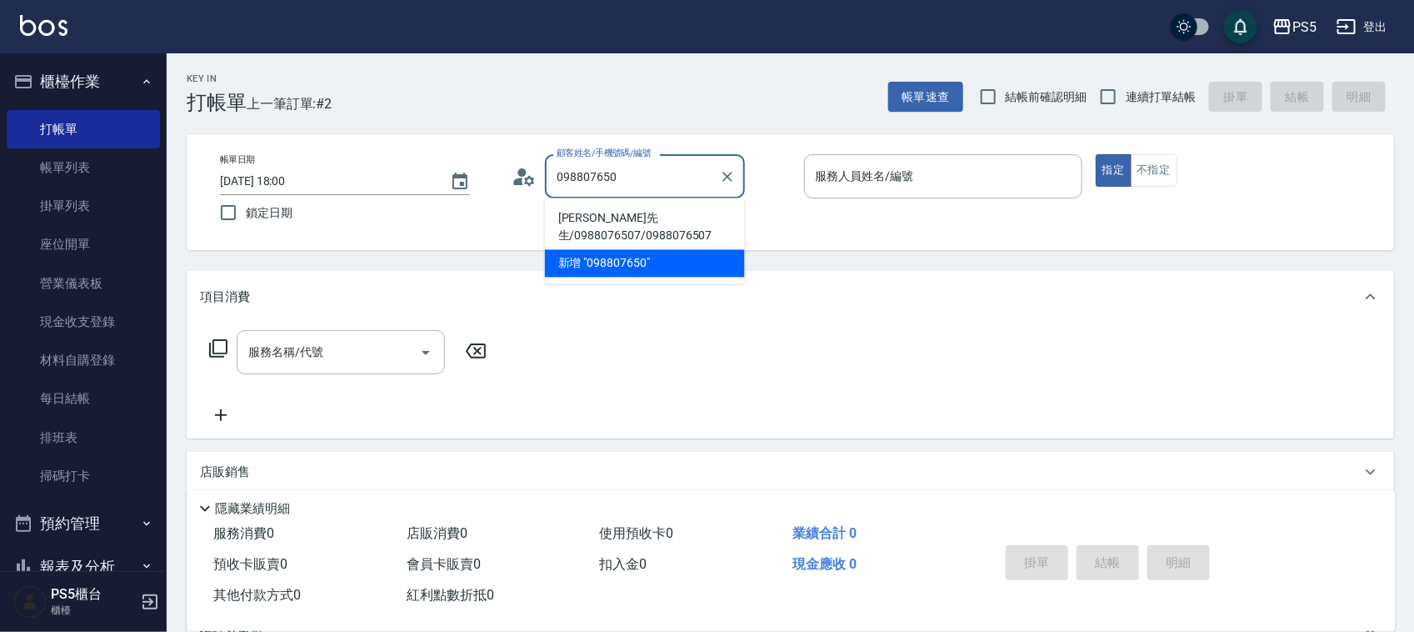
type input "[PERSON_NAME]先生/0988076507/0988076507"
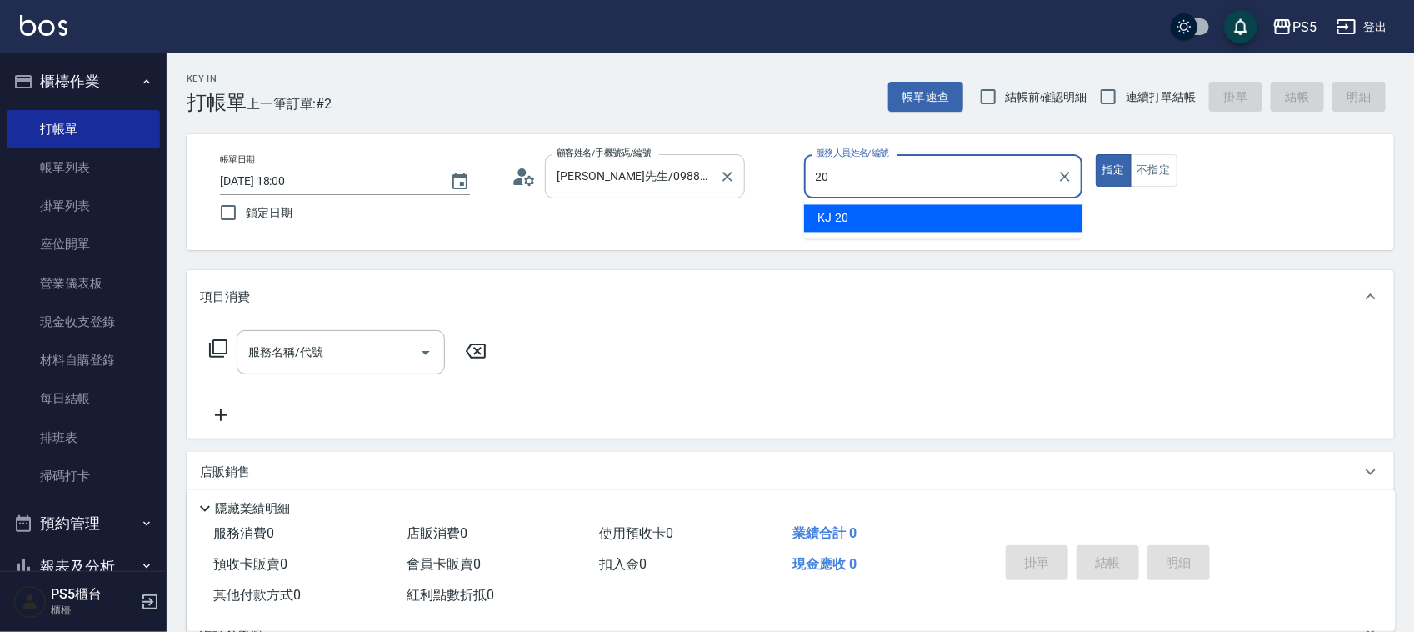
type input "2"
type input "Lita-6"
type button "true"
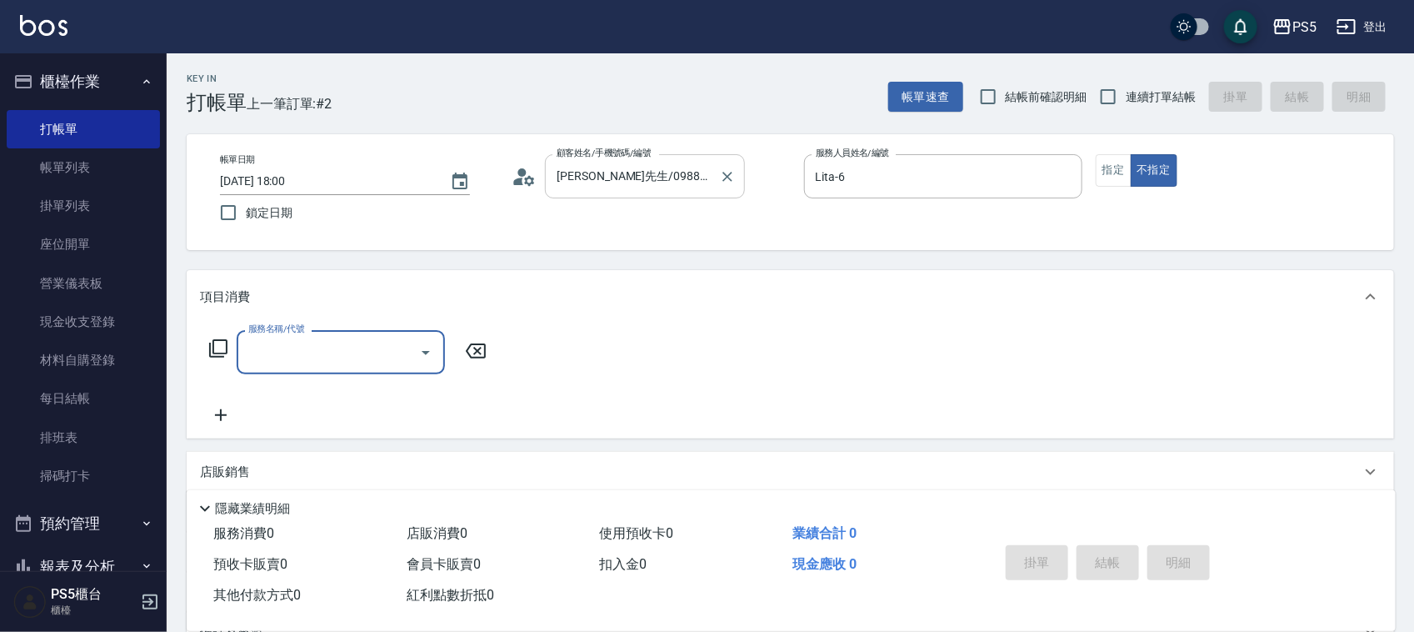
type input "0"
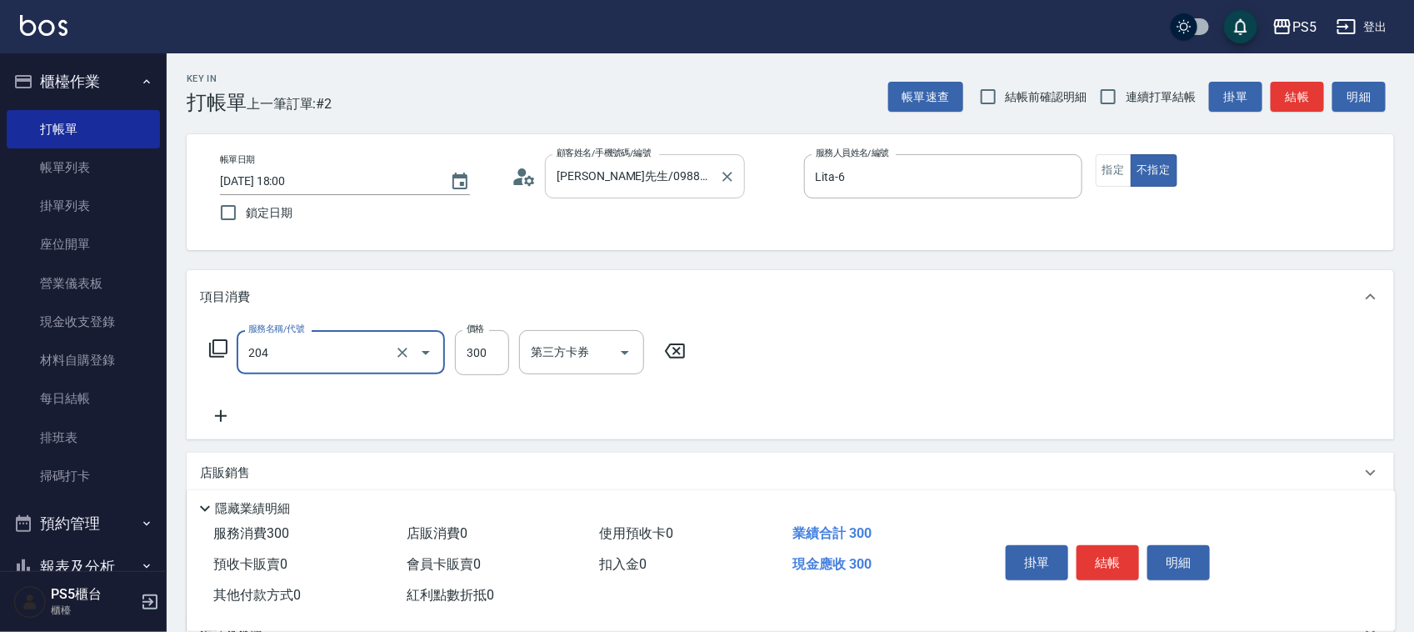
type input "單剪髮300(204)"
type input "400"
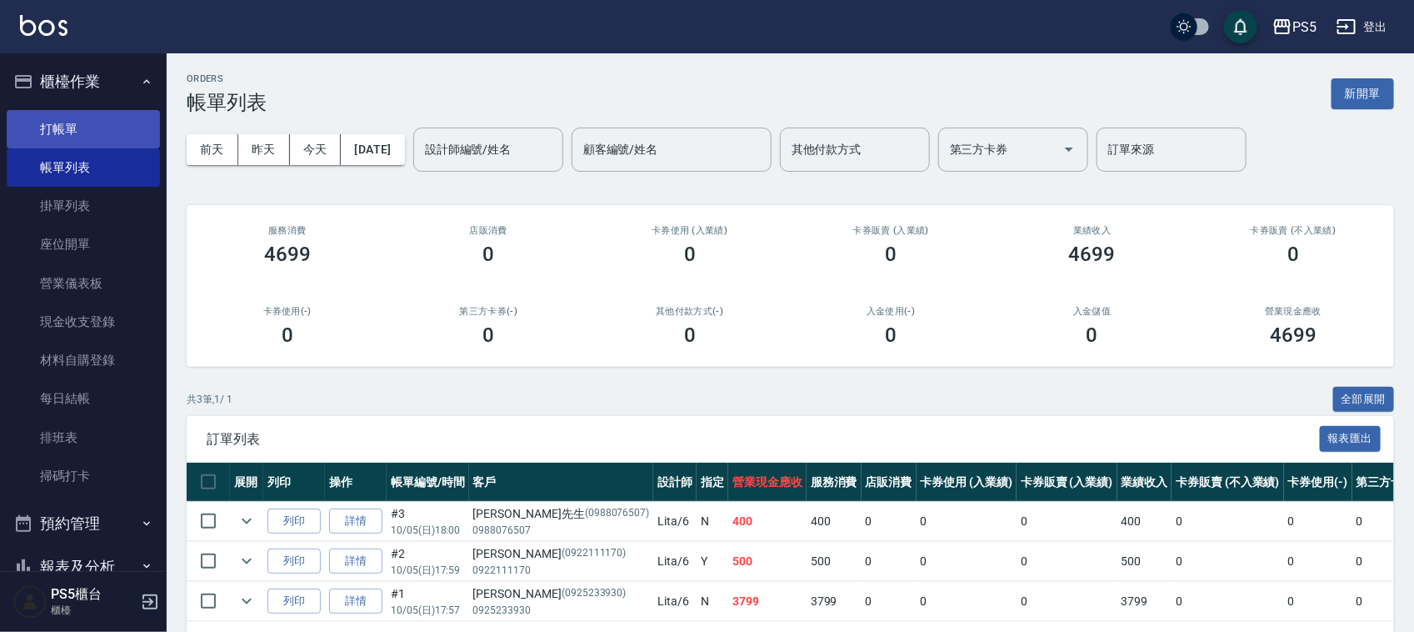
click at [52, 139] on link "打帳單" at bounding box center [83, 129] width 153 height 38
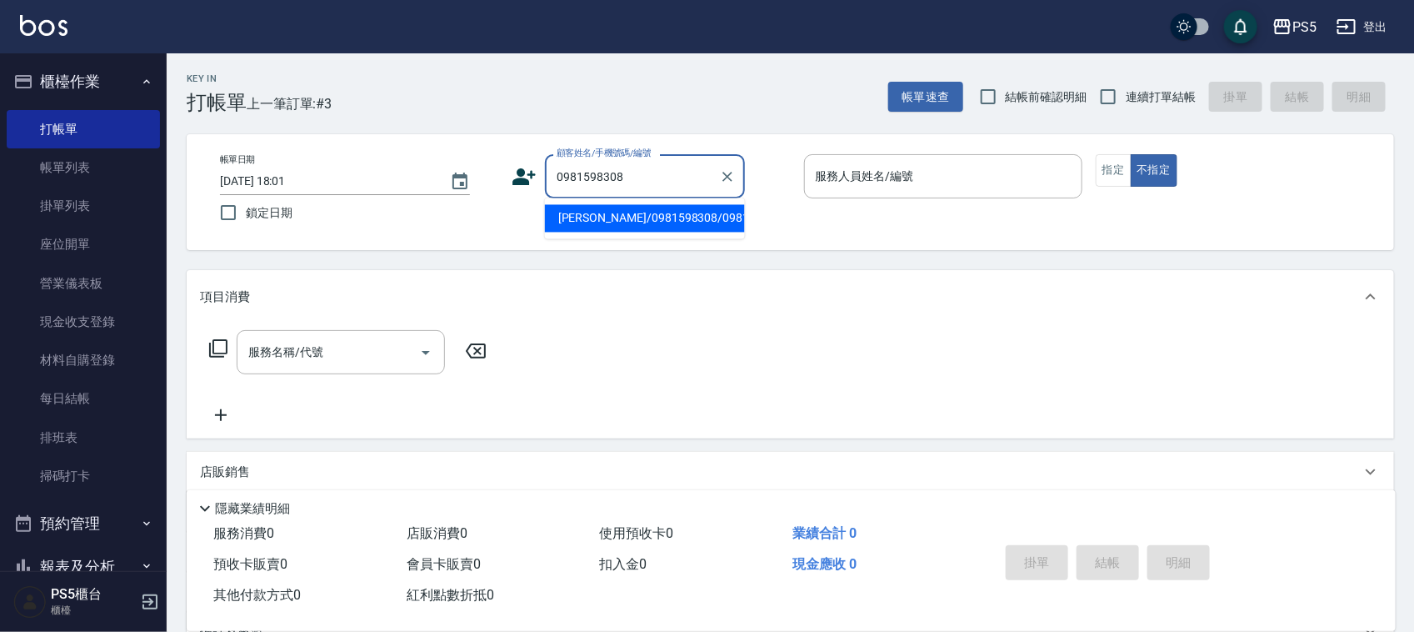
type input "[PERSON_NAME]/0981598308/0981598308"
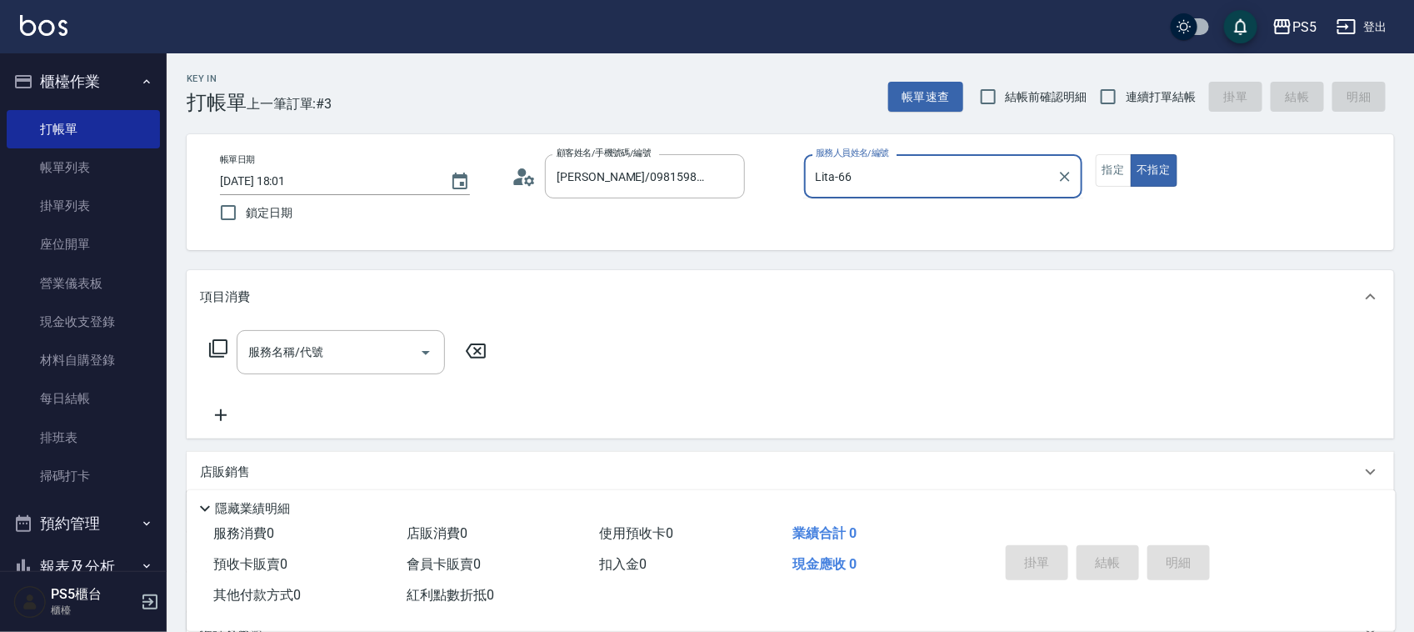
click at [1131, 154] on button "不指定" at bounding box center [1154, 170] width 47 height 33
type input "Lita-6"
type button "false"
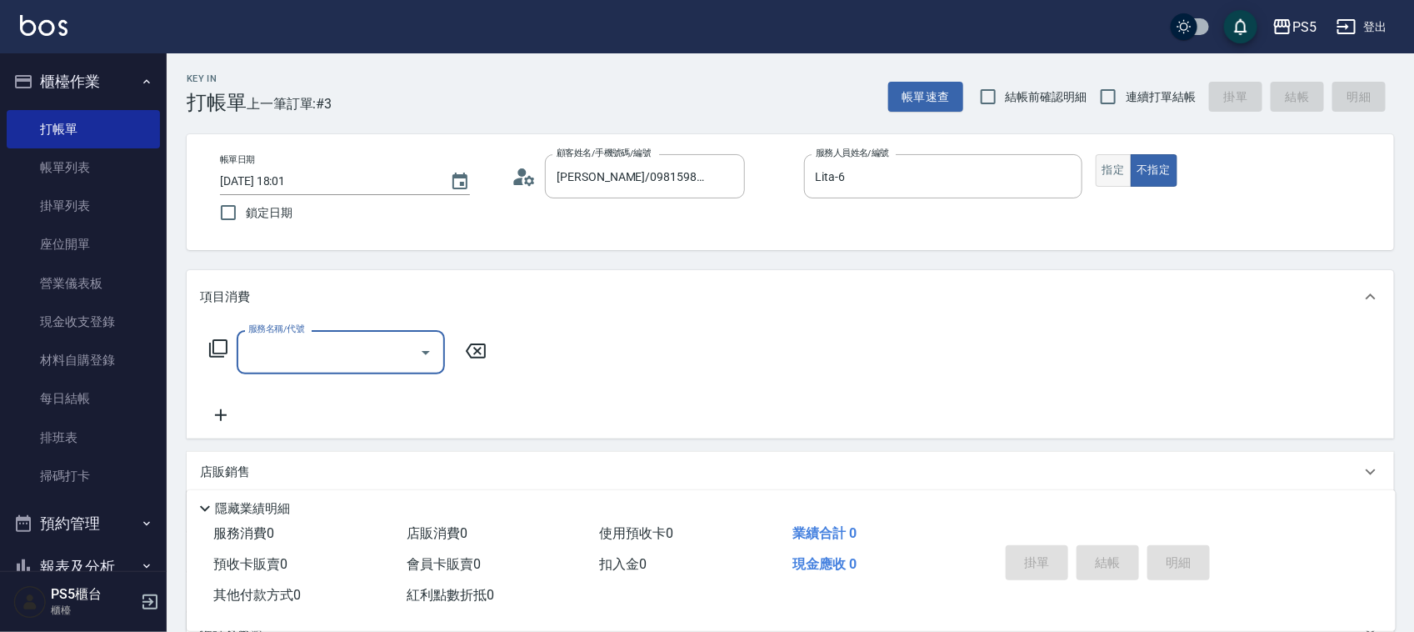
click at [1123, 173] on button "指定" at bounding box center [1114, 170] width 36 height 33
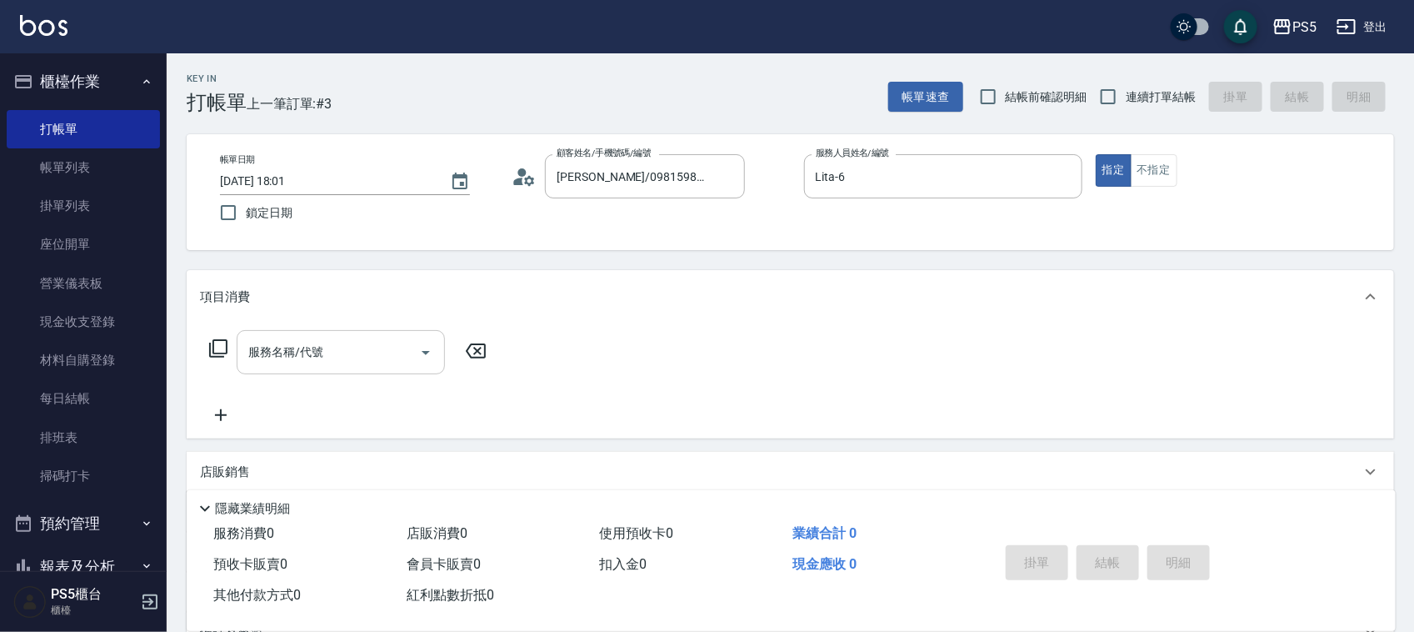
click at [332, 351] on input "服務名稱/代號" at bounding box center [328, 352] width 168 height 29
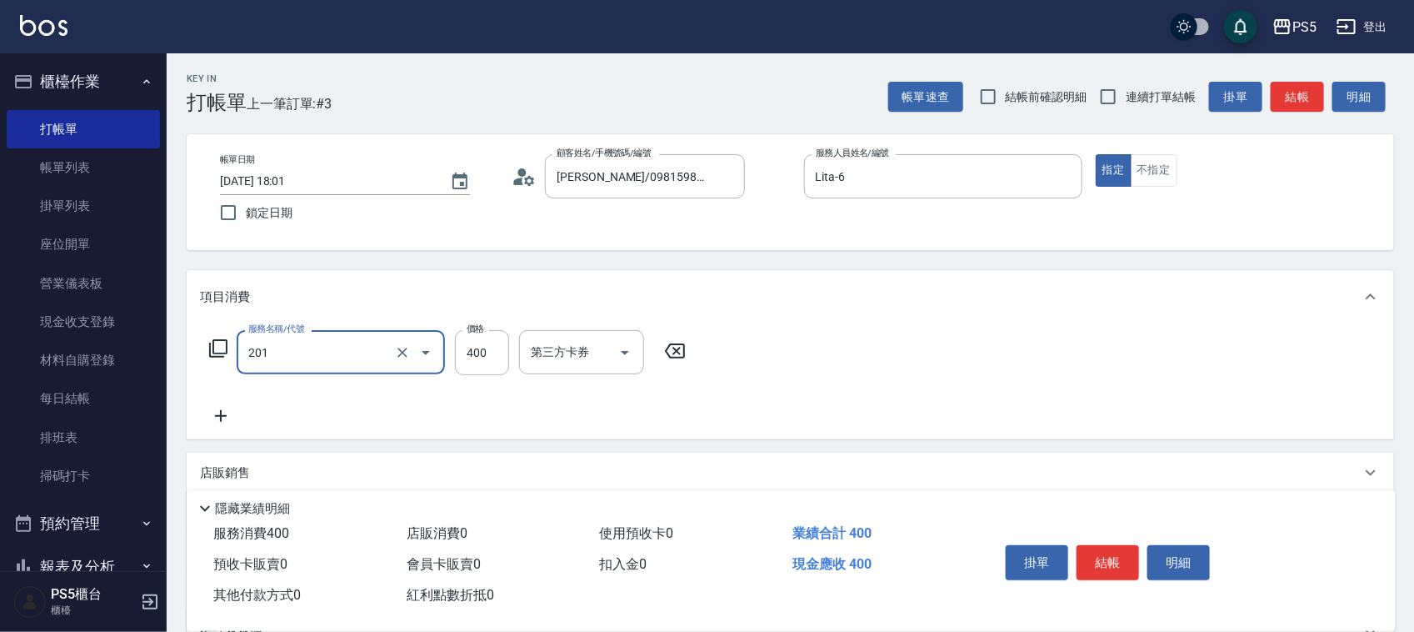
type input "洗剪400(201)"
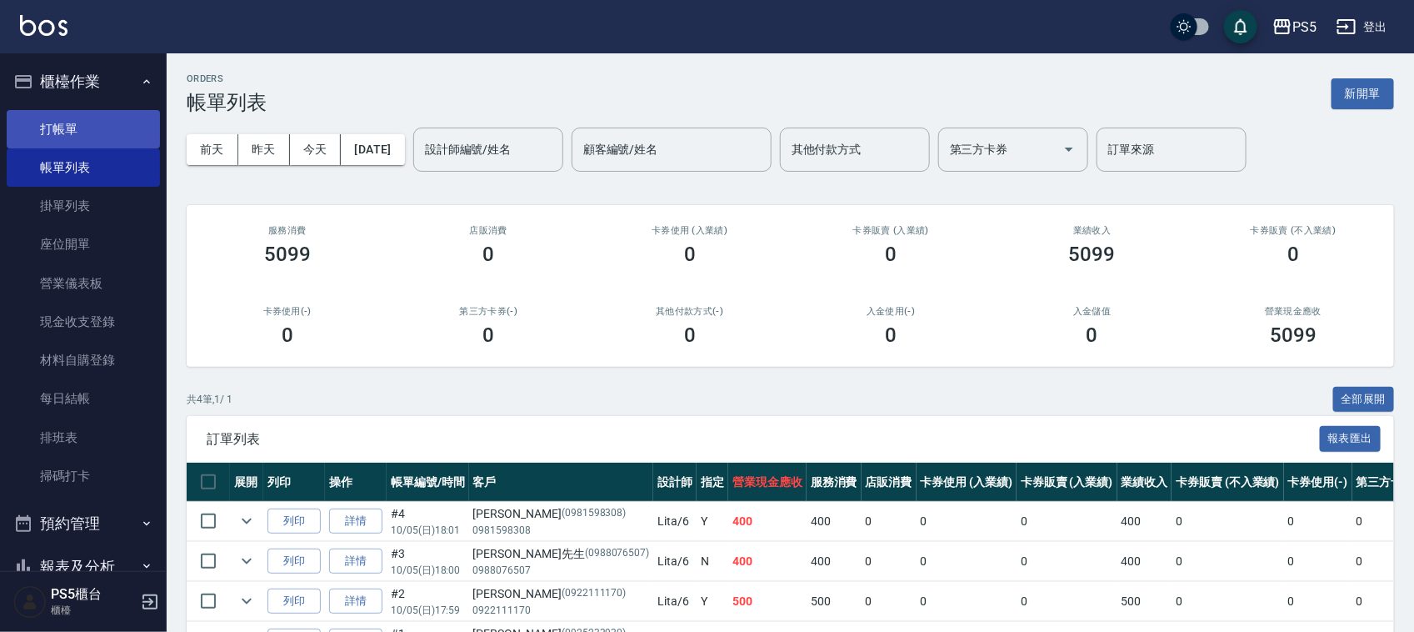
click at [122, 129] on link "打帳單" at bounding box center [83, 129] width 153 height 38
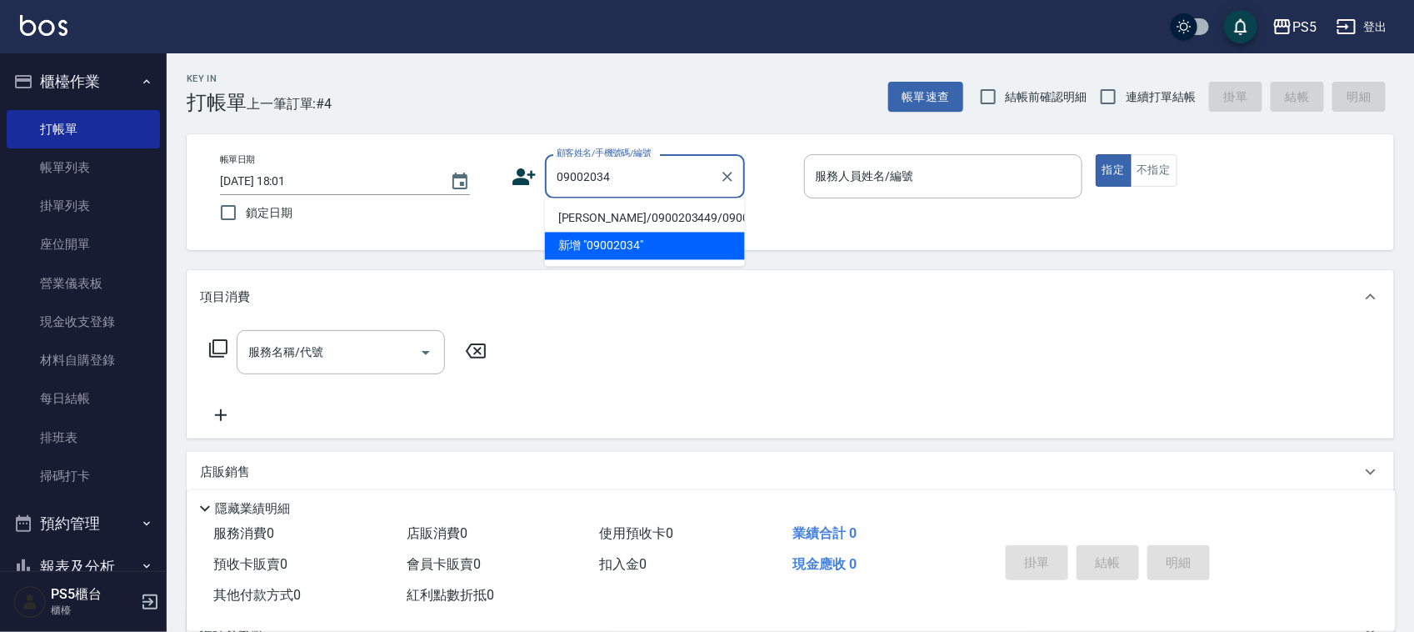
type input "[PERSON_NAME]/0900203449/0900203449"
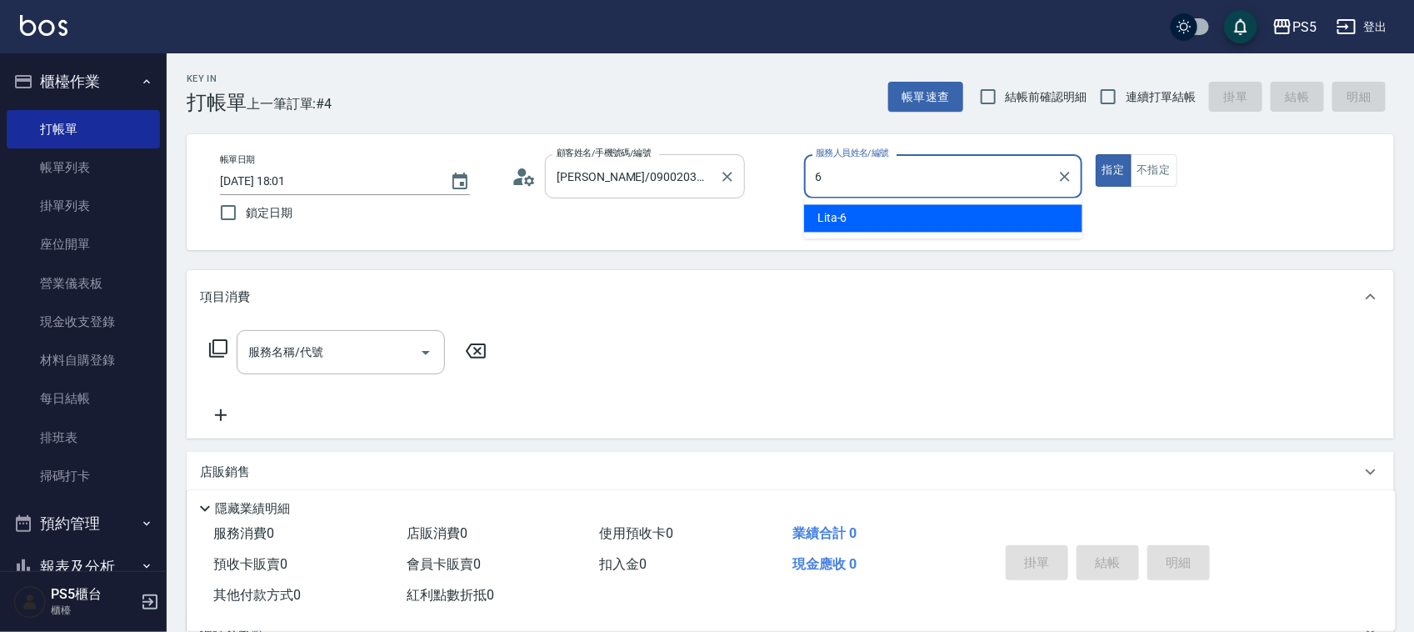
type input "Lita-6"
type button "true"
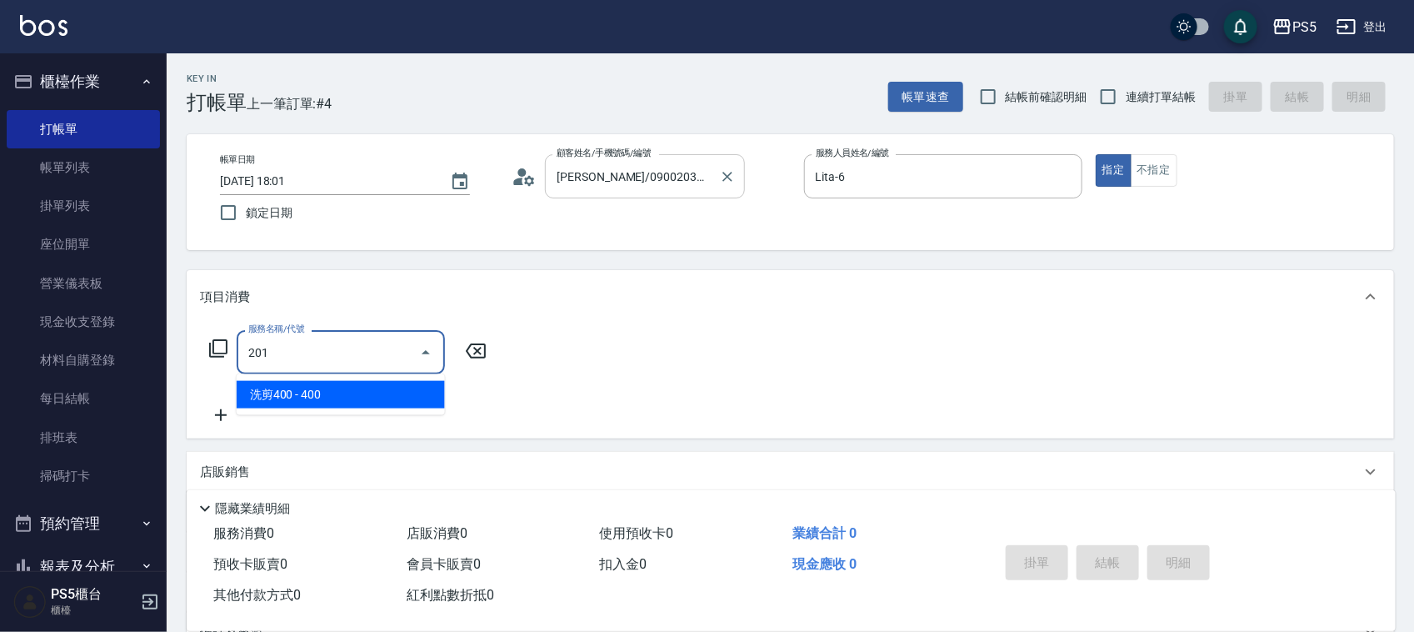
type input "洗剪400(201)"
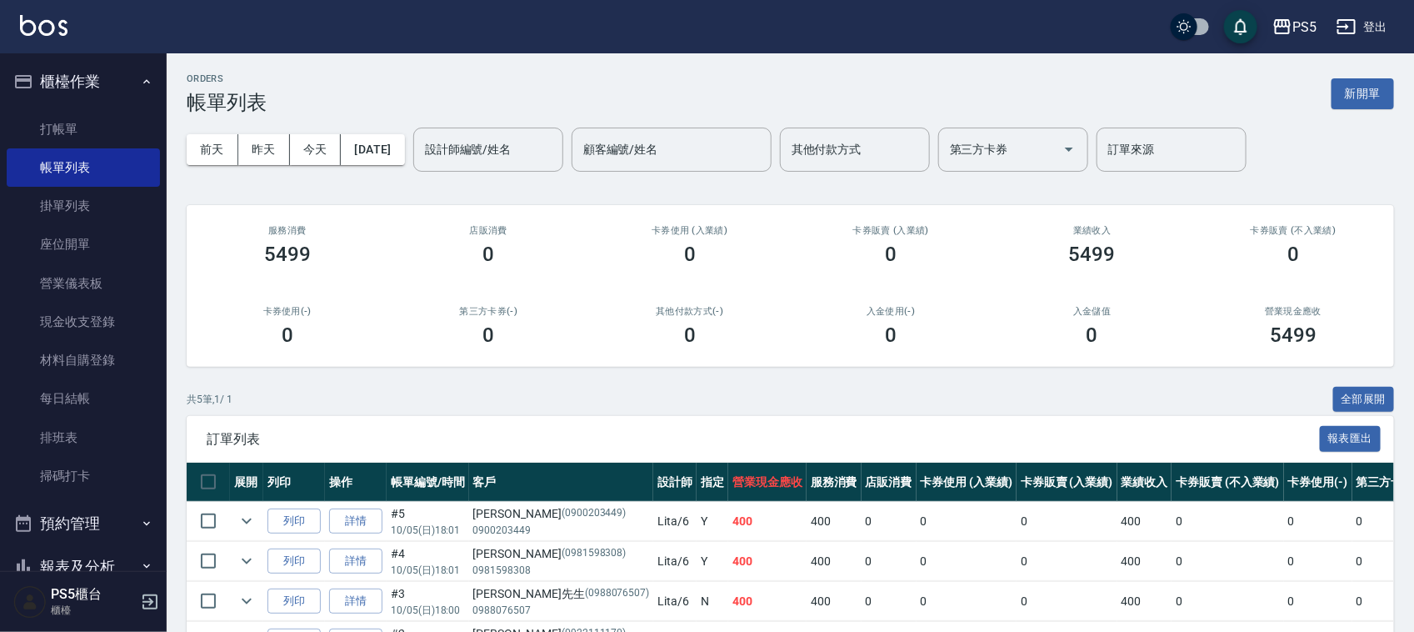
click at [43, 105] on ul "打帳單 帳單列表 掛單列表 座位開單 營業儀表板 現金收支登錄 材料自購登錄 每日結帳 排班表 掃碼打卡" at bounding box center [83, 302] width 153 height 399
click at [77, 142] on link "打帳單" at bounding box center [83, 129] width 153 height 38
